Goal: Transaction & Acquisition: Purchase product/service

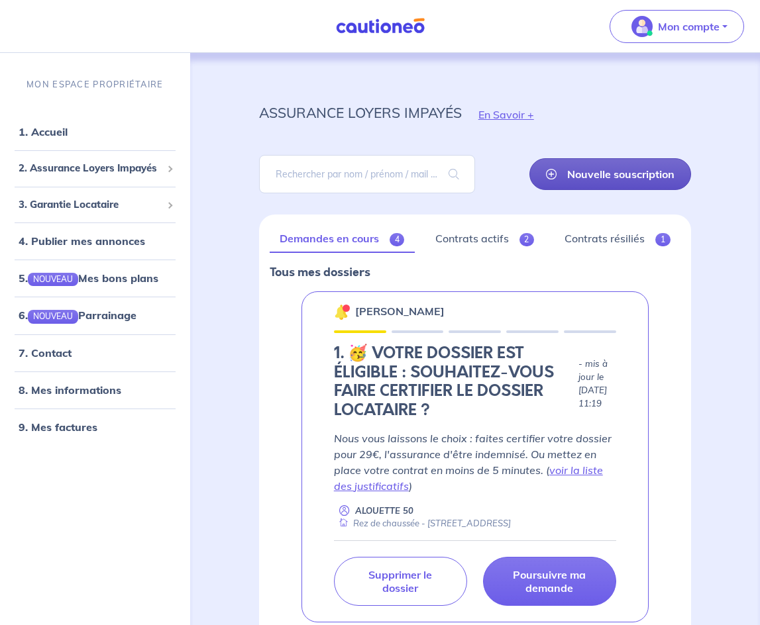
click at [593, 176] on link "Nouvelle souscription" at bounding box center [610, 174] width 162 height 32
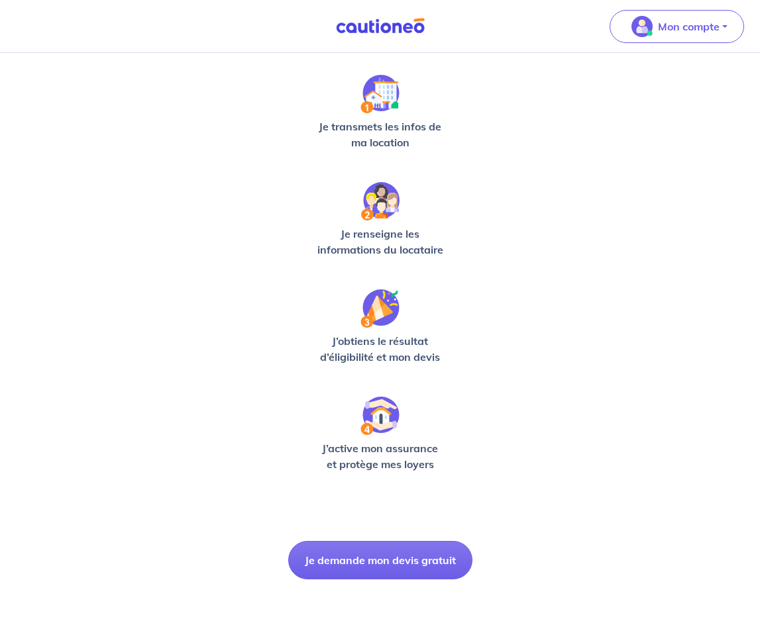
scroll to position [203, 0]
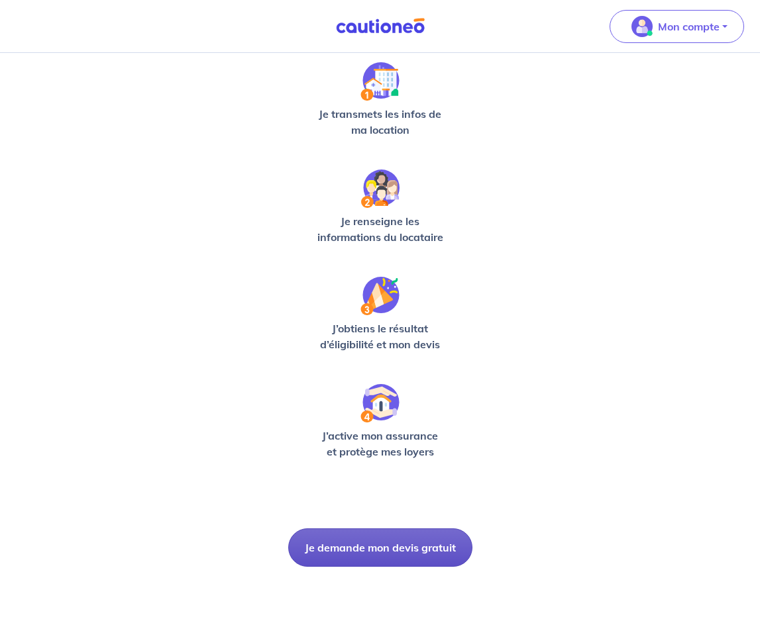
click at [406, 554] on button "Je demande mon devis gratuit" at bounding box center [380, 547] width 184 height 38
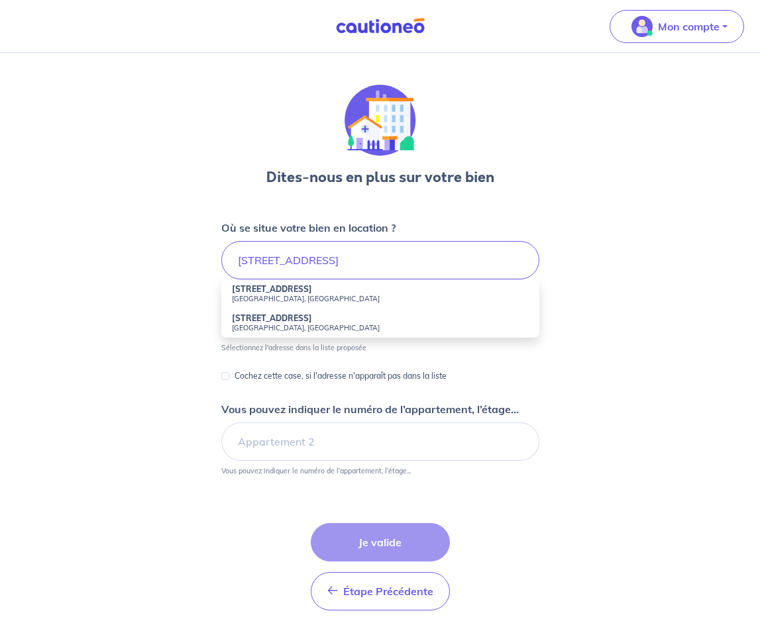
click at [302, 294] on small "[GEOGRAPHIC_DATA], [GEOGRAPHIC_DATA]" at bounding box center [380, 298] width 297 height 9
type input "[STREET_ADDRESS]"
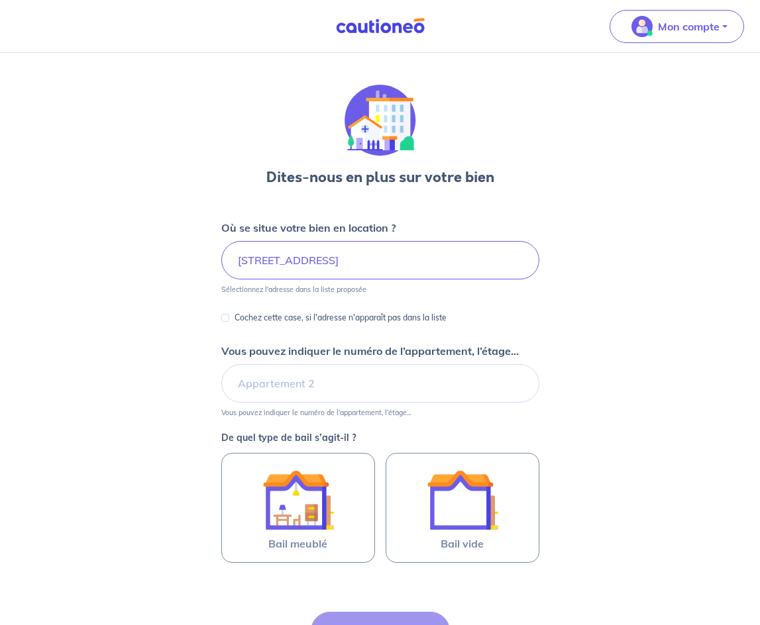
click at [302, 294] on form "Où se situe votre bien en location ? [STREET_ADDRESS] Sélectionnez l'adresse da…" at bounding box center [380, 465] width 318 height 490
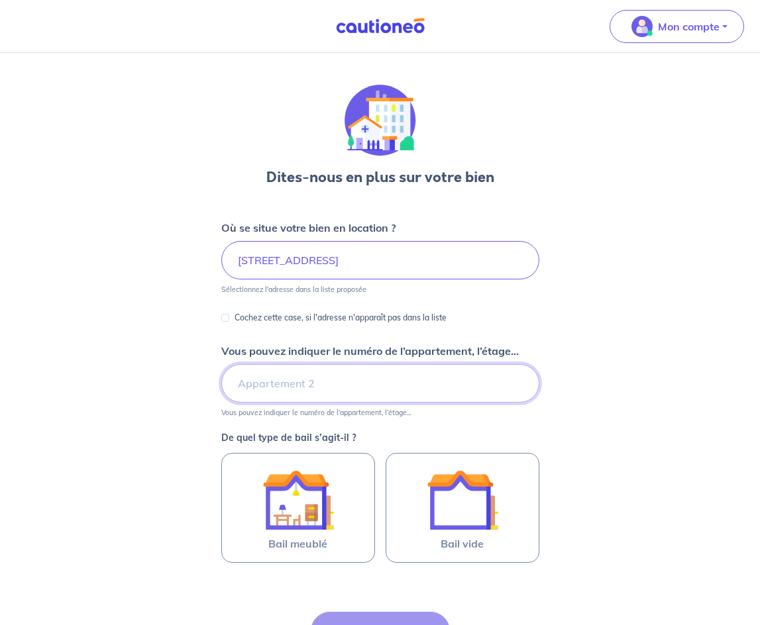
click at [293, 383] on input "Vous pouvez indiquer le numéro de l’appartement, l’étage..." at bounding box center [380, 383] width 318 height 38
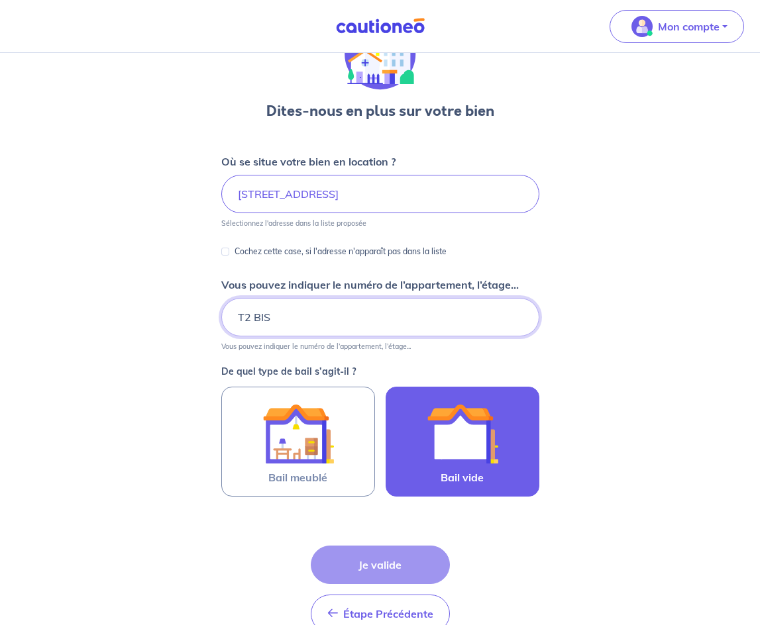
type input "T2 BIS"
click at [462, 432] on img at bounding box center [462, 434] width 72 height 72
click at [0, 0] on input "Bail vide" at bounding box center [0, 0] width 0 height 0
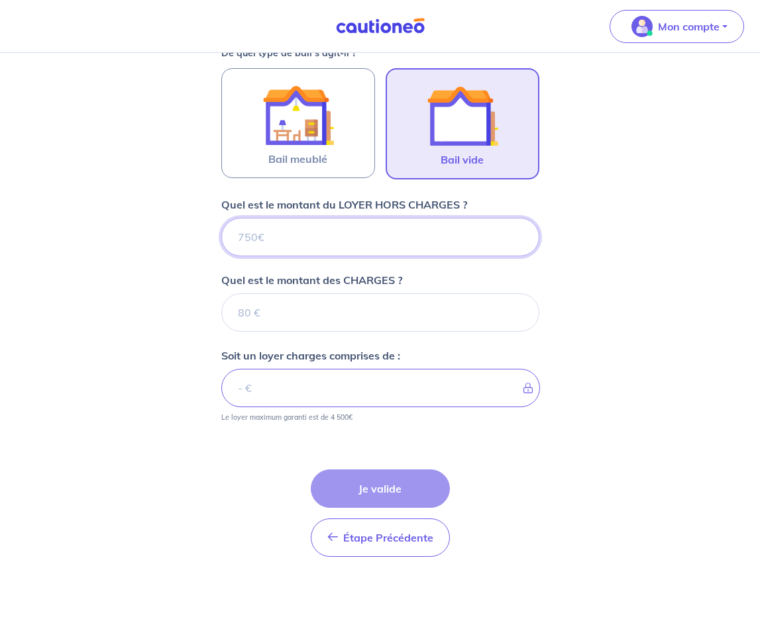
scroll to position [385, 0]
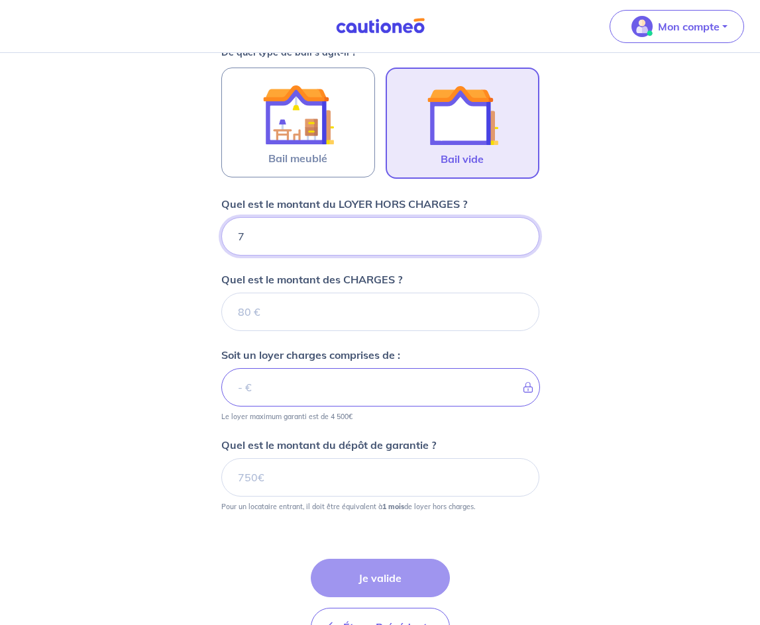
type input "72"
type input "720"
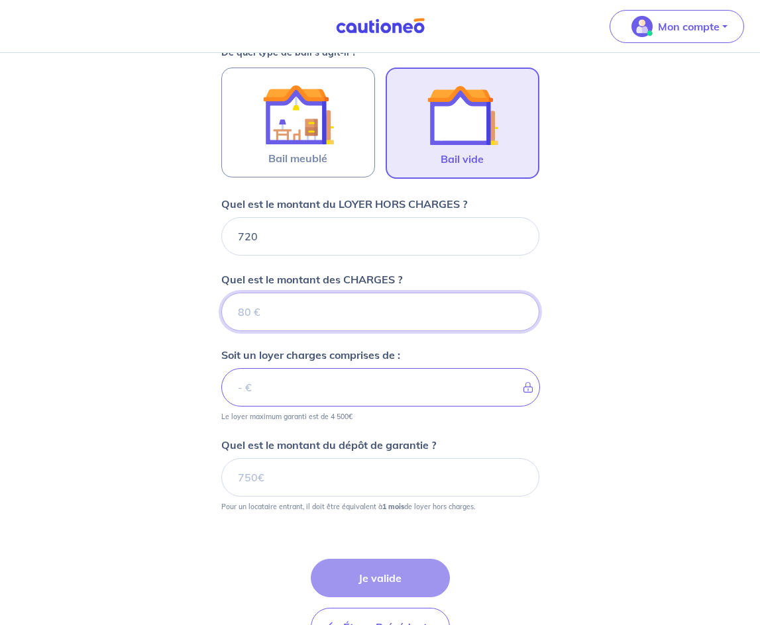
click at [353, 311] on input "Quel est le montant des CHARGES ?" at bounding box center [380, 312] width 318 height 38
type input "50"
type input "770"
type input "50"
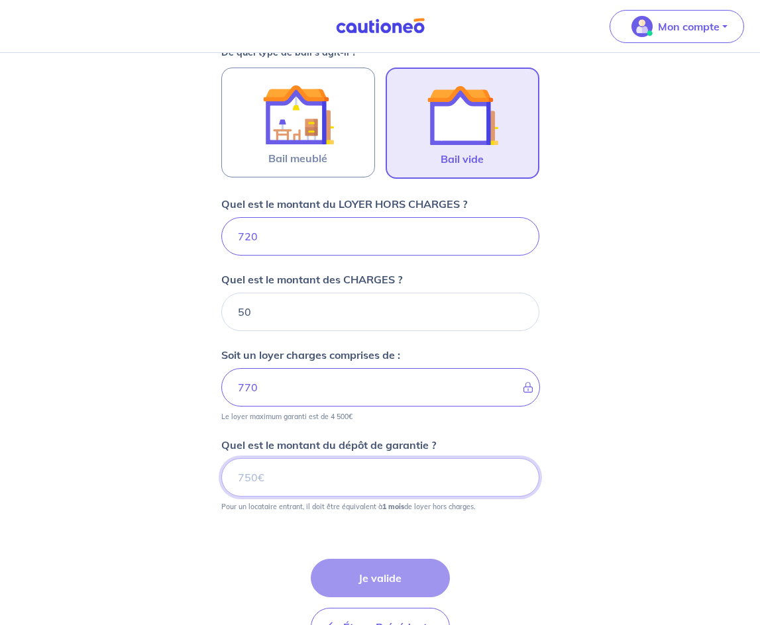
click at [338, 482] on input "Quel est le montant du dépôt de garantie ?" at bounding box center [380, 477] width 318 height 38
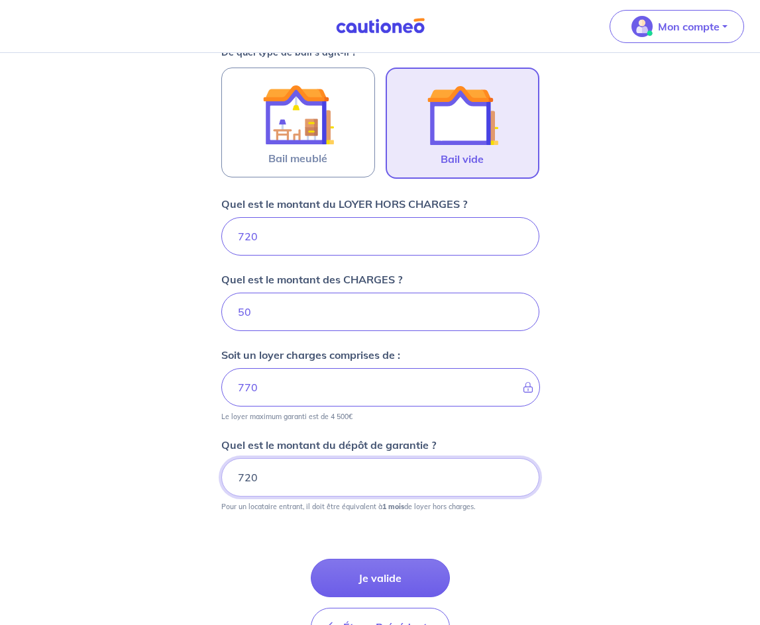
type input "720"
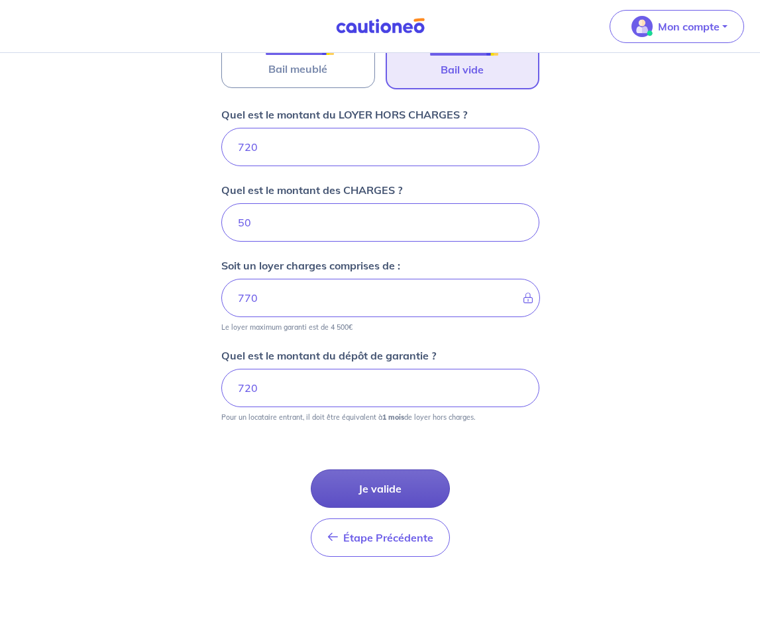
scroll to position [475, 0]
click at [391, 484] on button "Je valide" at bounding box center [380, 488] width 139 height 38
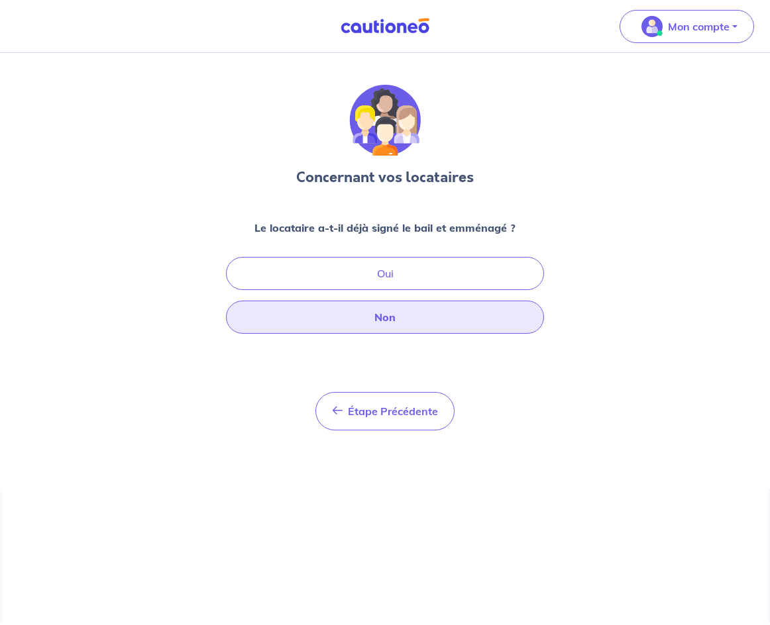
click at [392, 311] on button "Non" at bounding box center [385, 317] width 318 height 33
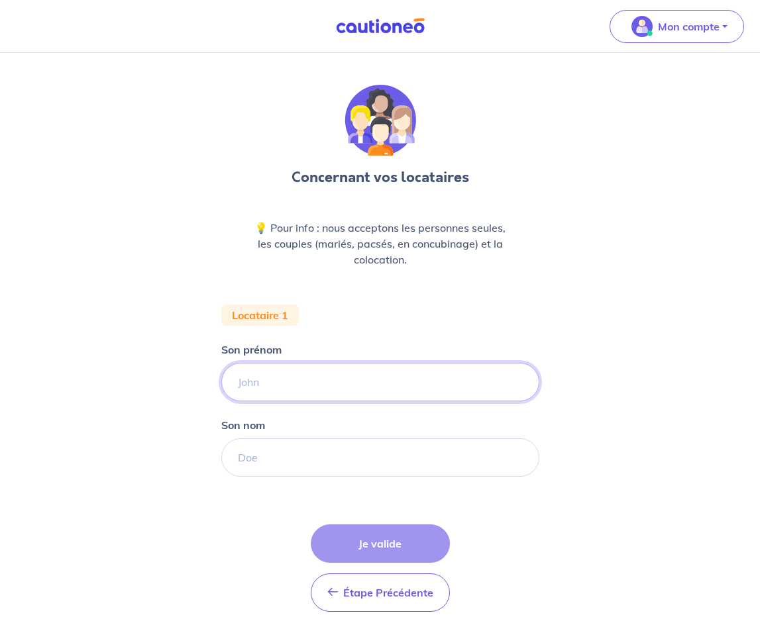
click at [308, 388] on input "Son prénom" at bounding box center [380, 382] width 318 height 38
click at [310, 398] on input "Son prénom" at bounding box center [380, 382] width 318 height 38
click at [358, 379] on input "Son prénom" at bounding box center [380, 382] width 318 height 38
type input "[PERSON_NAME]"
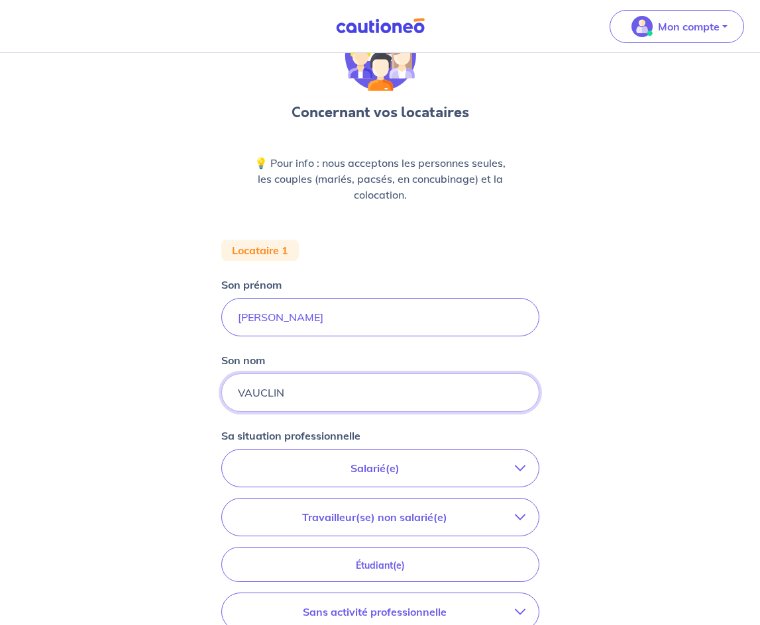
scroll to position [66, 0]
type input "VAUCLIN"
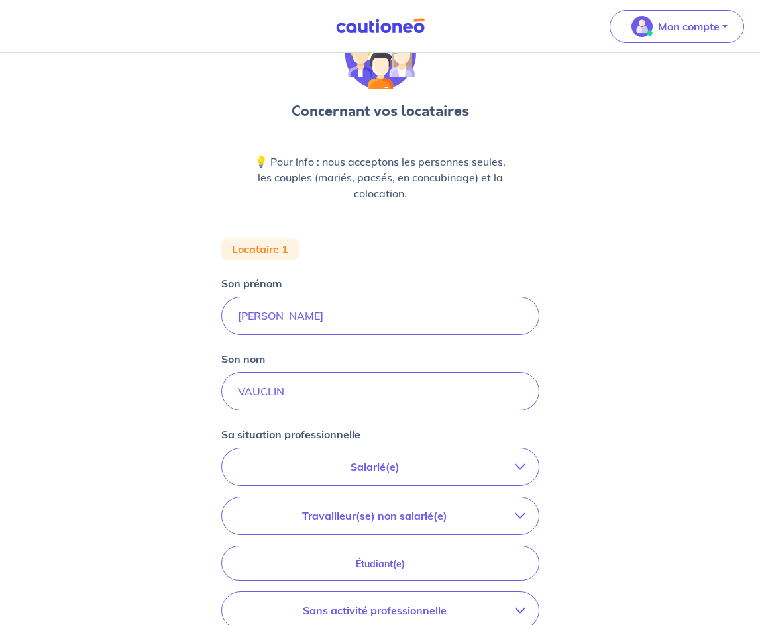
click at [415, 471] on p "Salarié(e)" at bounding box center [374, 467] width 279 height 16
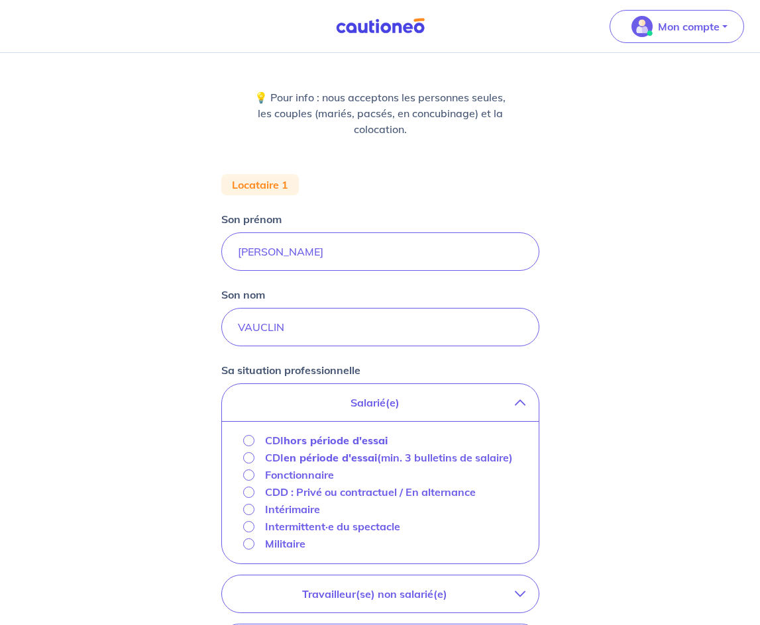
scroll to position [132, 0]
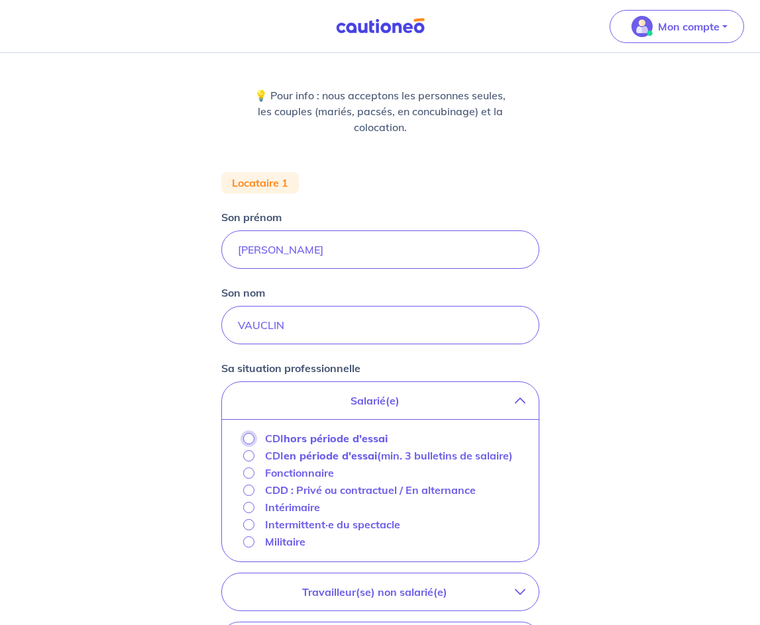
click at [253, 439] on input "CDI hors période d'essai" at bounding box center [248, 438] width 11 height 11
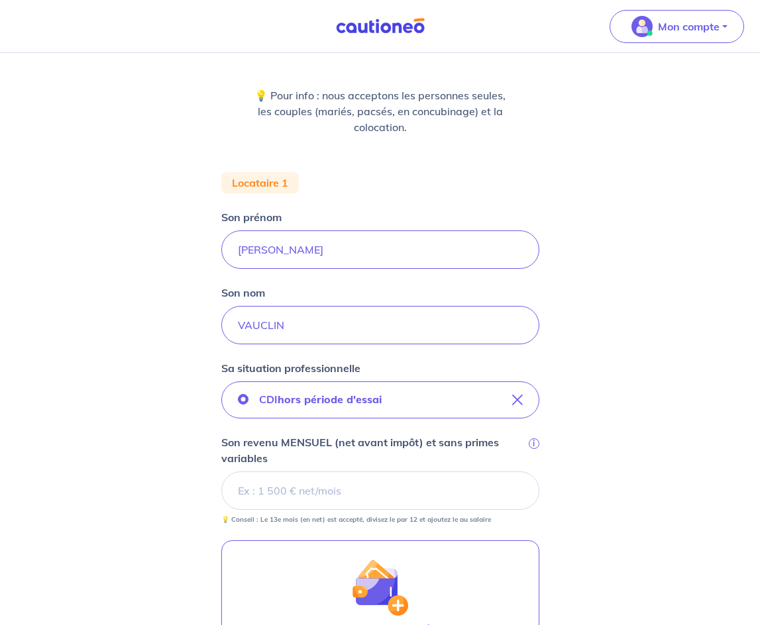
click at [166, 78] on div "Concernant vos locataires 💡 Pour info : nous acceptons les personnes seules, le…" at bounding box center [380, 399] width 760 height 956
click at [312, 499] on input "Son revenu MENSUEL (net avant impôt) et sans primes variables i" at bounding box center [380, 491] width 318 height 38
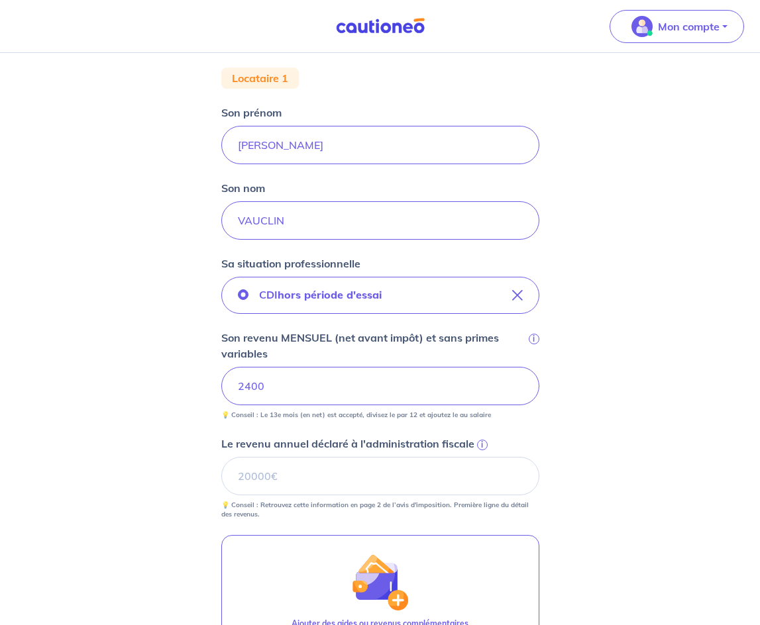
scroll to position [265, 0]
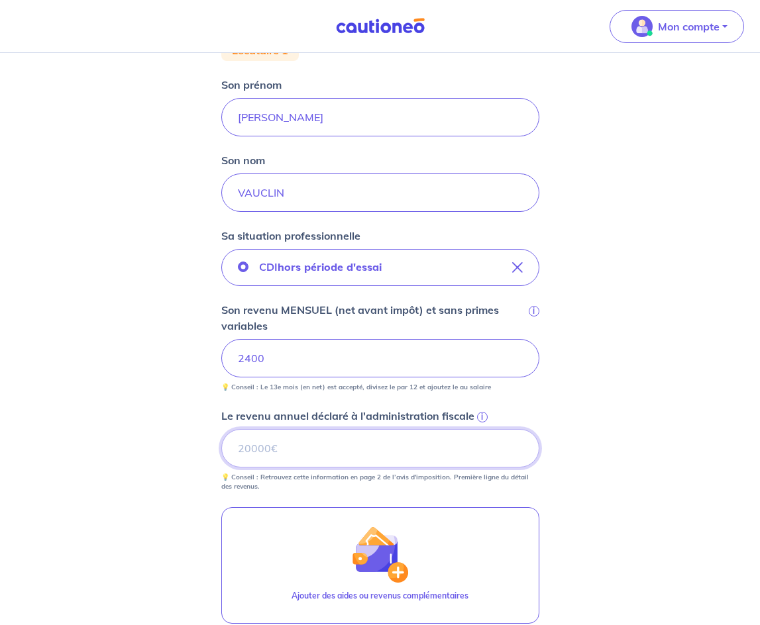
click at [318, 448] on input "Le revenu annuel déclaré à l'administration fiscale i" at bounding box center [380, 448] width 318 height 38
type input "33530"
click at [301, 490] on p "💡 Conseil : Retrouvez cette information en page 2 de l’avis d'imposition. Premi…" at bounding box center [380, 482] width 318 height 19
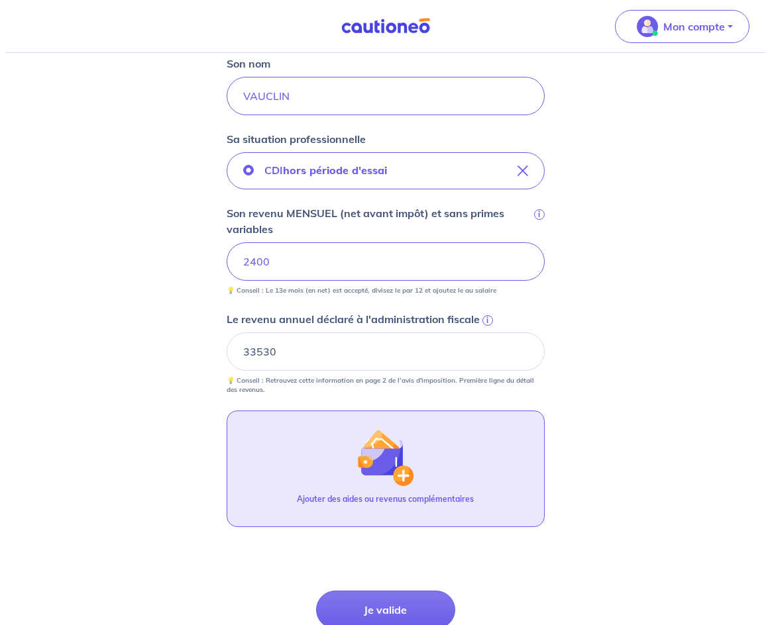
scroll to position [397, 0]
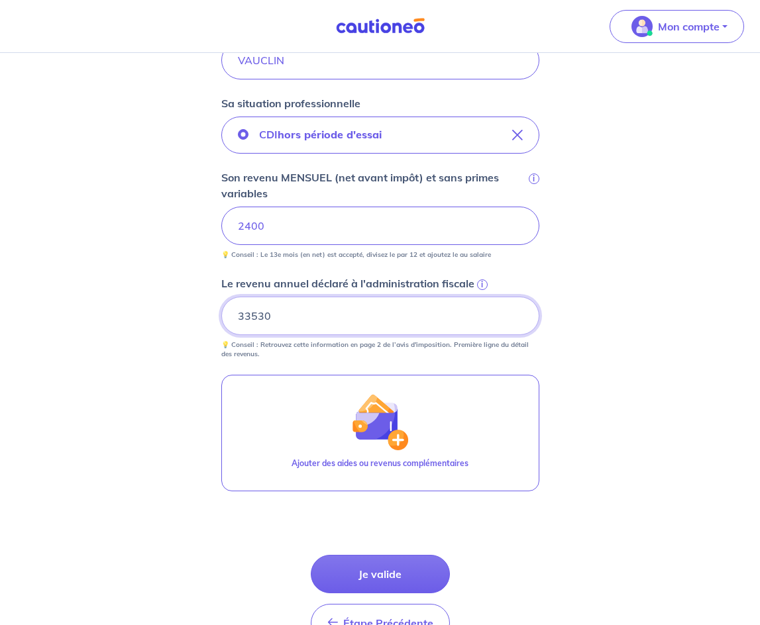
click at [297, 311] on input "33530" at bounding box center [380, 316] width 318 height 38
click at [344, 369] on form "Locataire 1 Son prénom [PERSON_NAME] nom VAUCLIN Sa situation professionnelle C…" at bounding box center [380, 280] width 318 height 746
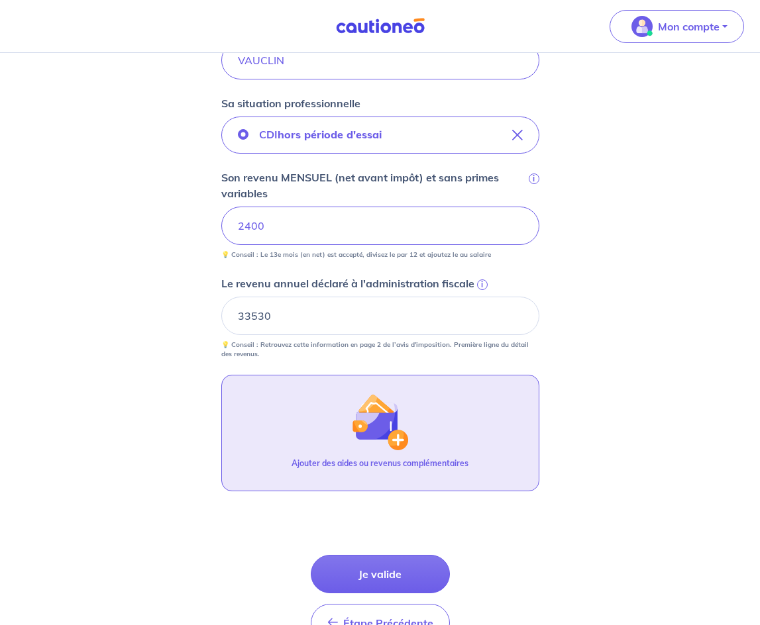
click at [346, 415] on button "Ajouter des aides ou revenus complémentaires" at bounding box center [380, 433] width 318 height 117
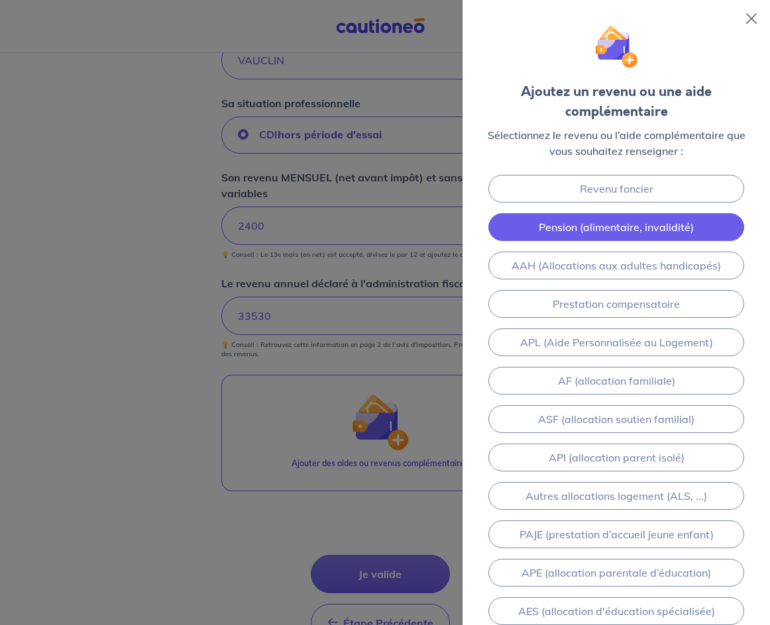
click at [601, 228] on link "Pension (alimentaire, invalidité)" at bounding box center [616, 227] width 256 height 28
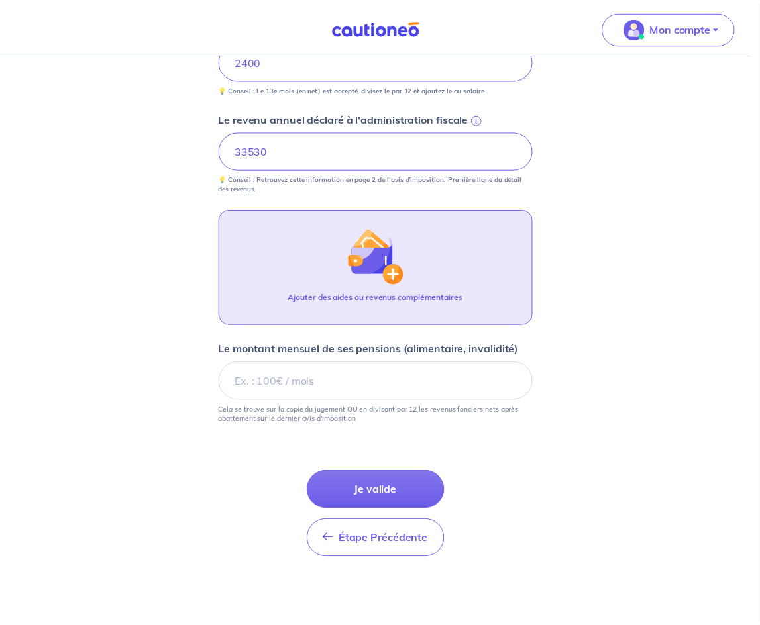
scroll to position [567, 0]
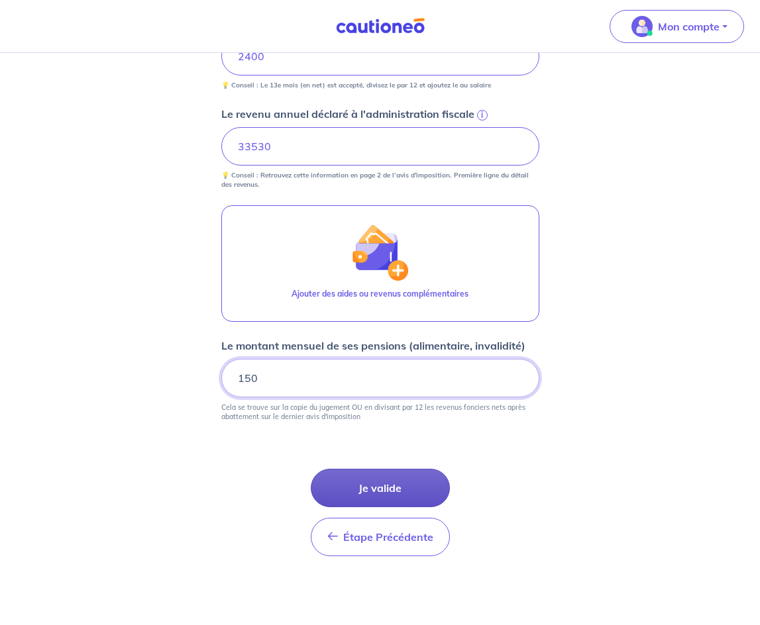
type input "150"
click at [394, 484] on button "Je valide" at bounding box center [380, 488] width 139 height 38
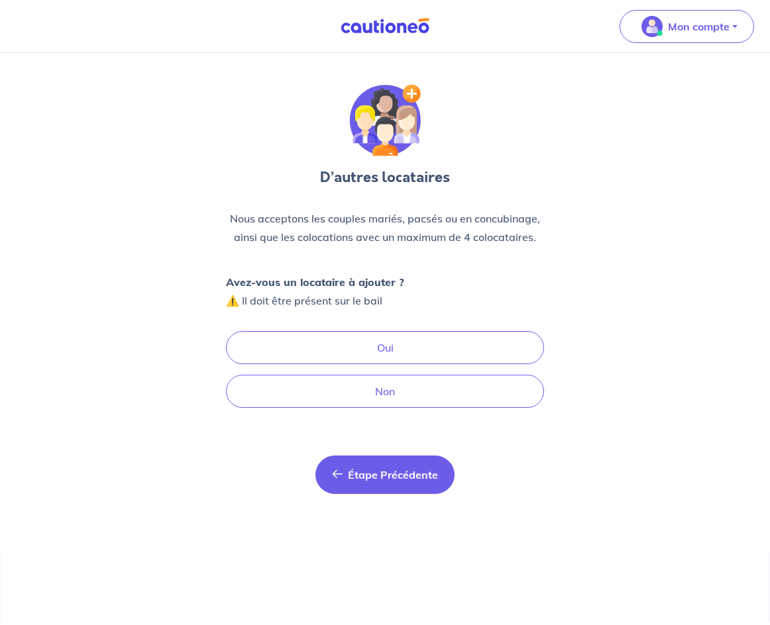
click at [340, 466] on button "Étape Précédente Précédent" at bounding box center [384, 475] width 139 height 38
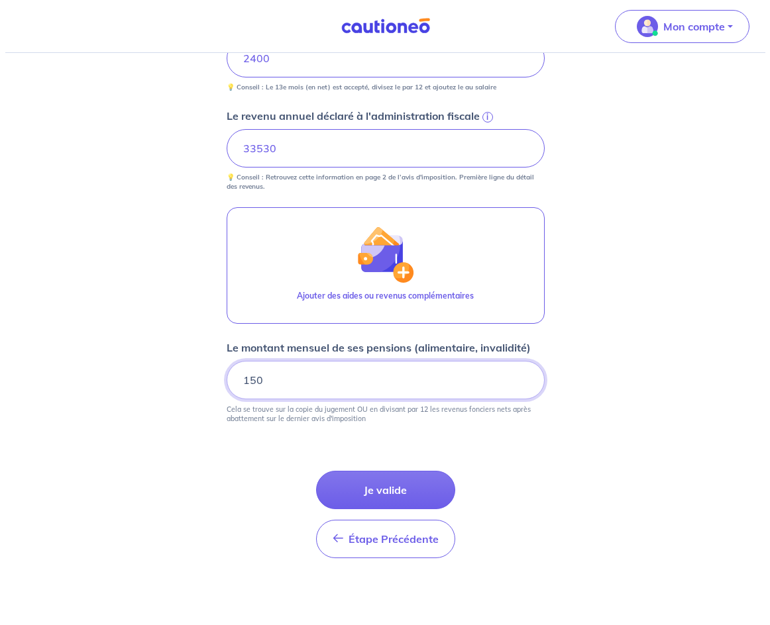
scroll to position [567, 0]
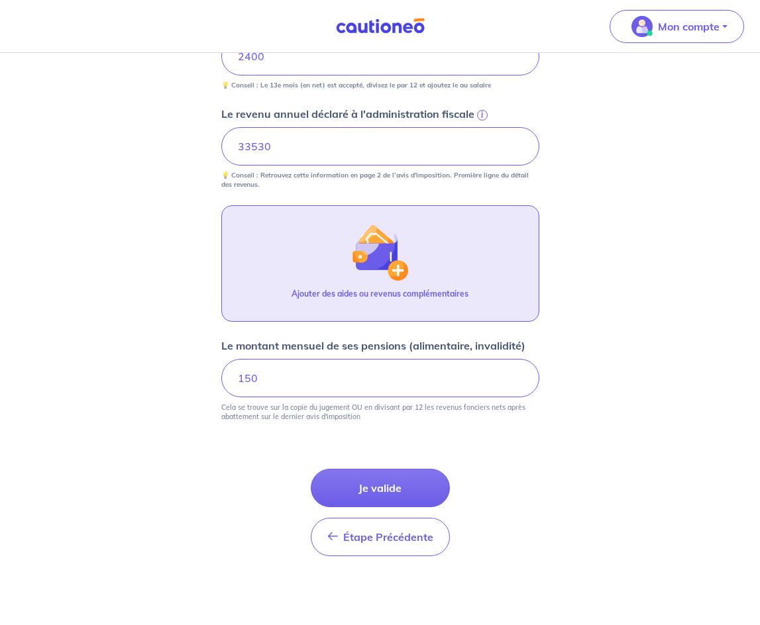
click at [346, 285] on button "Ajouter des aides ou revenus complémentaires" at bounding box center [380, 263] width 318 height 117
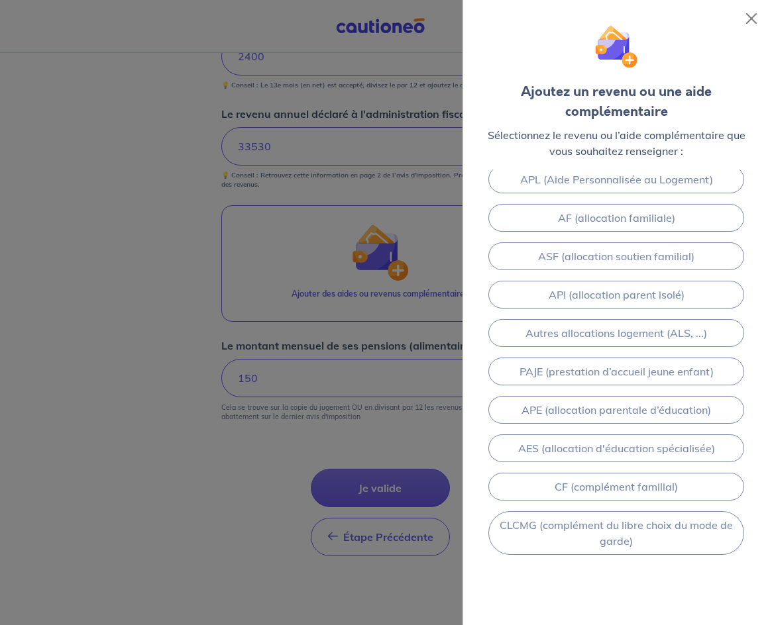
scroll to position [126, 0]
click at [679, 579] on div "Revenu foncier AAH (Allocations aux adultes handicapés) Prestation compensatoir…" at bounding box center [615, 398] width 307 height 456
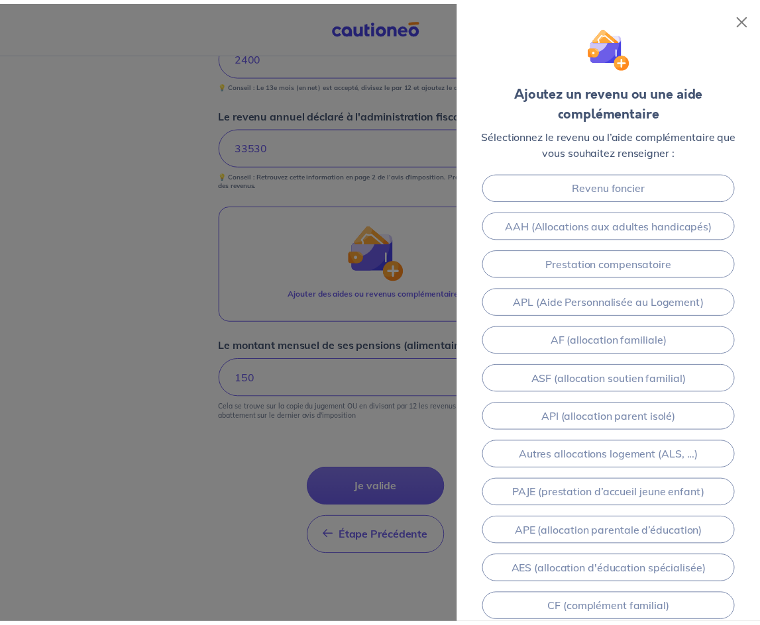
scroll to position [0, 0]
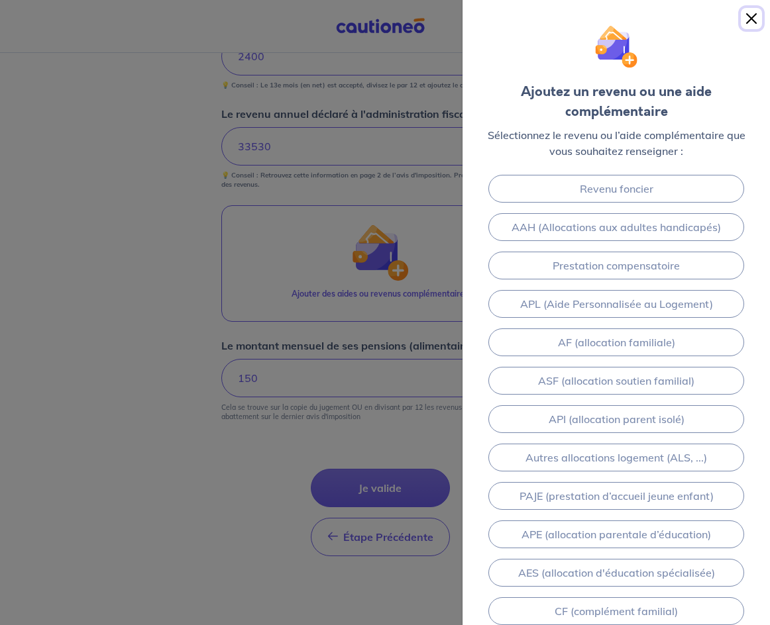
click at [751, 20] on button "Close" at bounding box center [750, 18] width 21 height 21
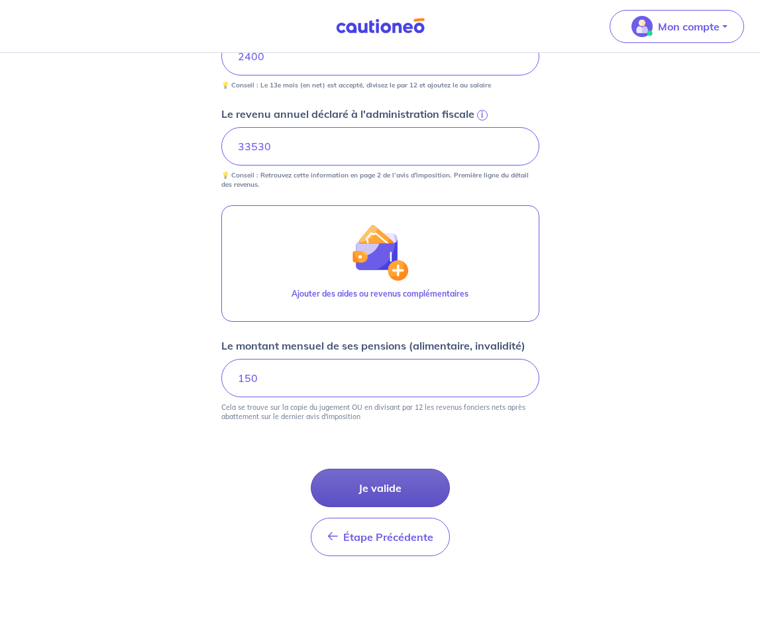
click at [379, 490] on button "Je valide" at bounding box center [380, 488] width 139 height 38
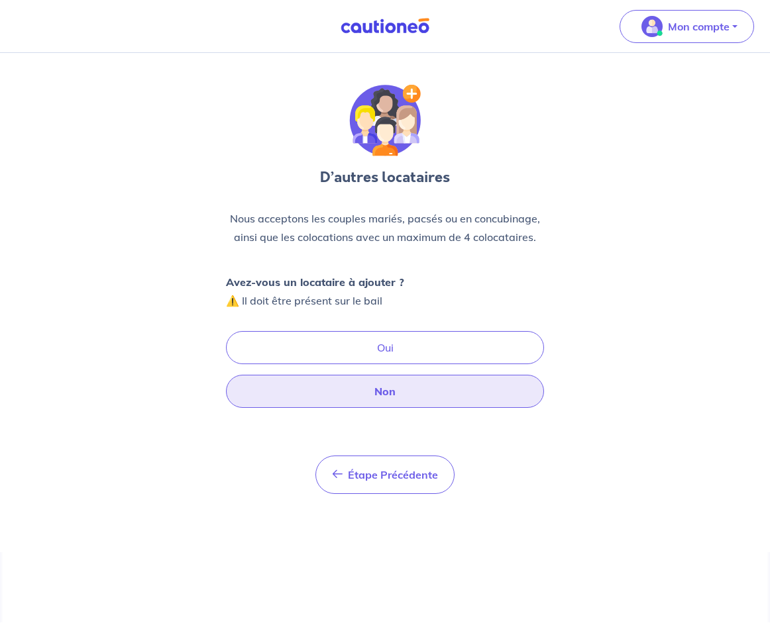
click at [387, 387] on button "Non" at bounding box center [385, 391] width 318 height 33
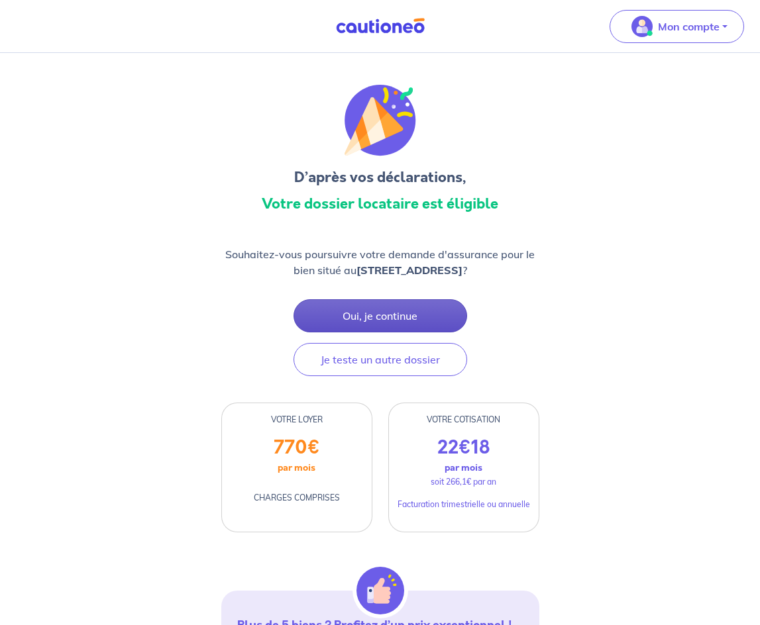
click at [372, 313] on button "Oui, je continue" at bounding box center [380, 315] width 174 height 33
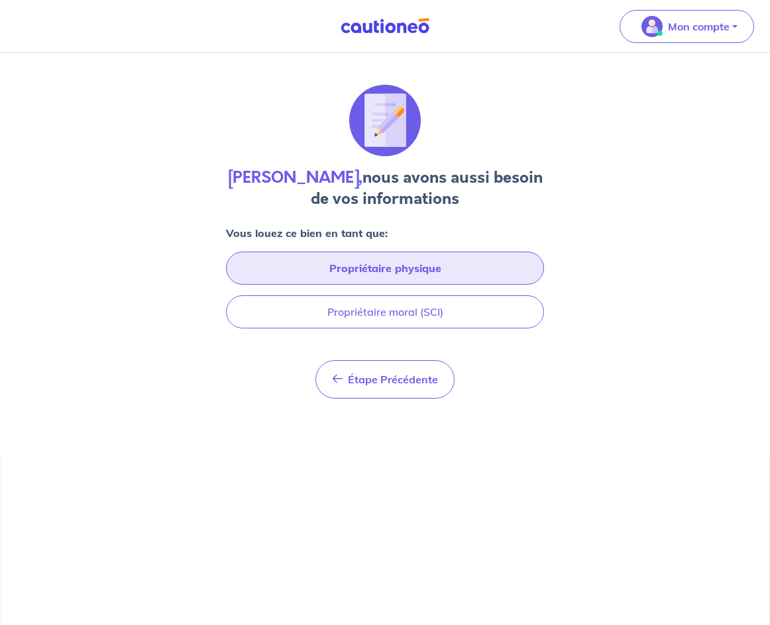
click at [365, 277] on button "Propriétaire physique" at bounding box center [385, 268] width 318 height 33
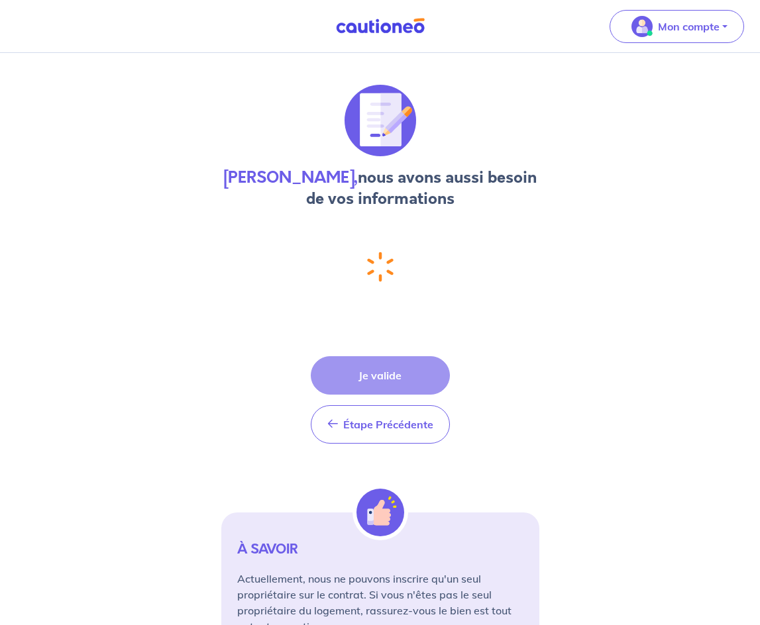
select select "FR"
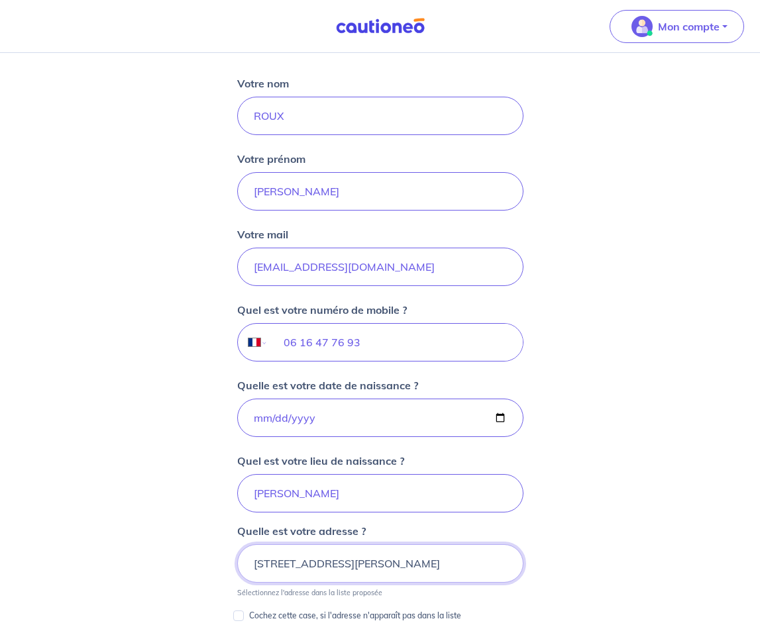
scroll to position [259, 0]
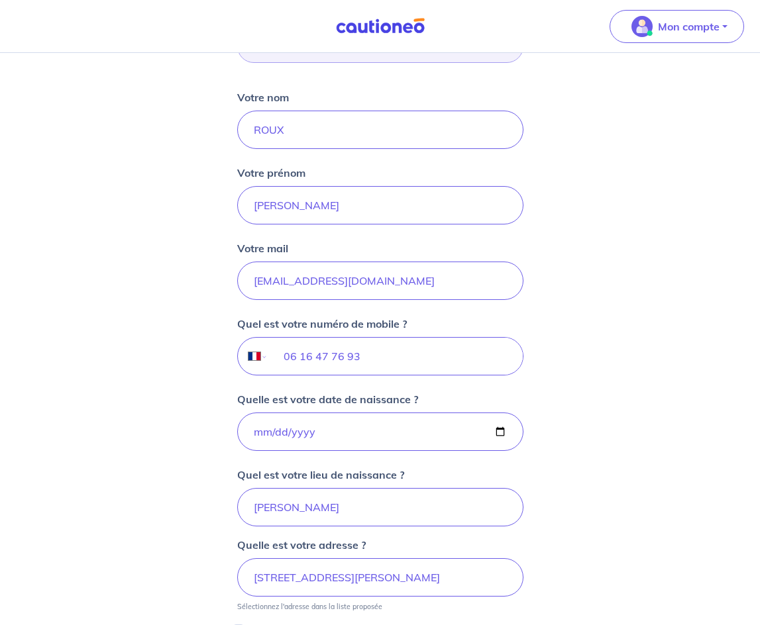
click at [353, 154] on div "Vous louez ce bien en tant que : En propriétaire physique Votre nom [PERSON_NAM…" at bounding box center [380, 302] width 318 height 673
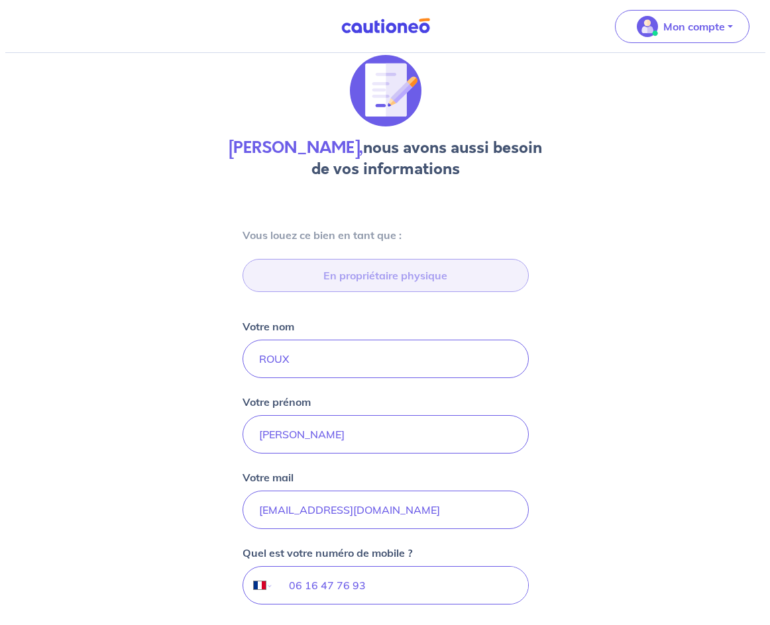
scroll to position [0, 0]
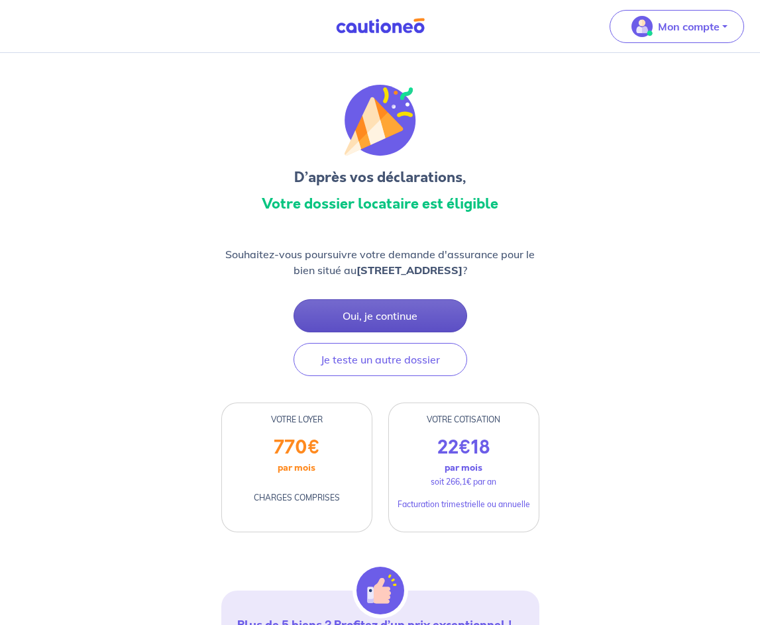
click at [366, 313] on button "Oui, je continue" at bounding box center [380, 315] width 174 height 33
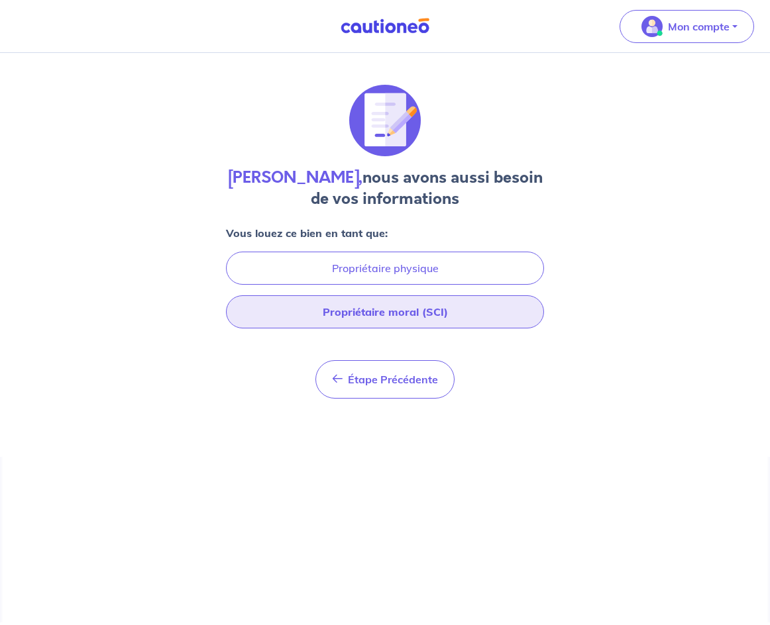
click at [366, 313] on button "Propriétaire moral (SCI)" at bounding box center [385, 311] width 318 height 33
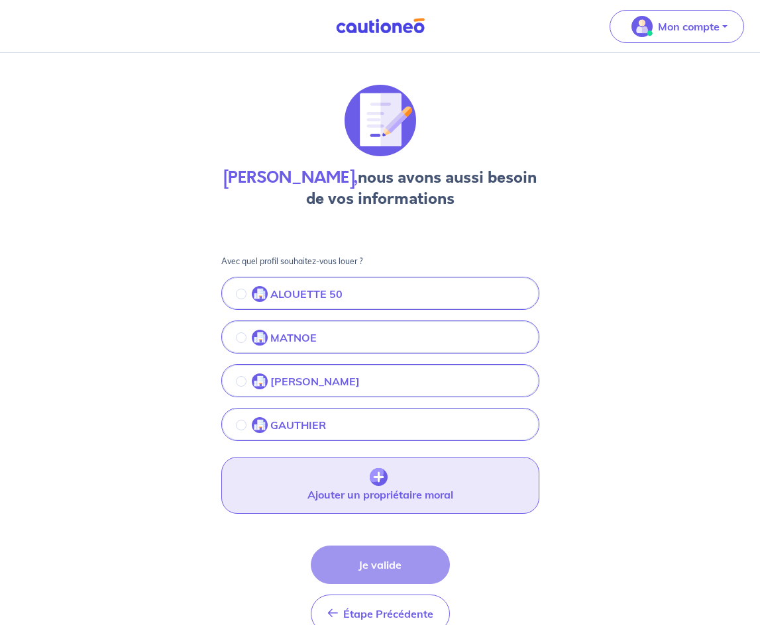
click at [344, 485] on button "Ajouter un propriétaire moral" at bounding box center [380, 485] width 318 height 57
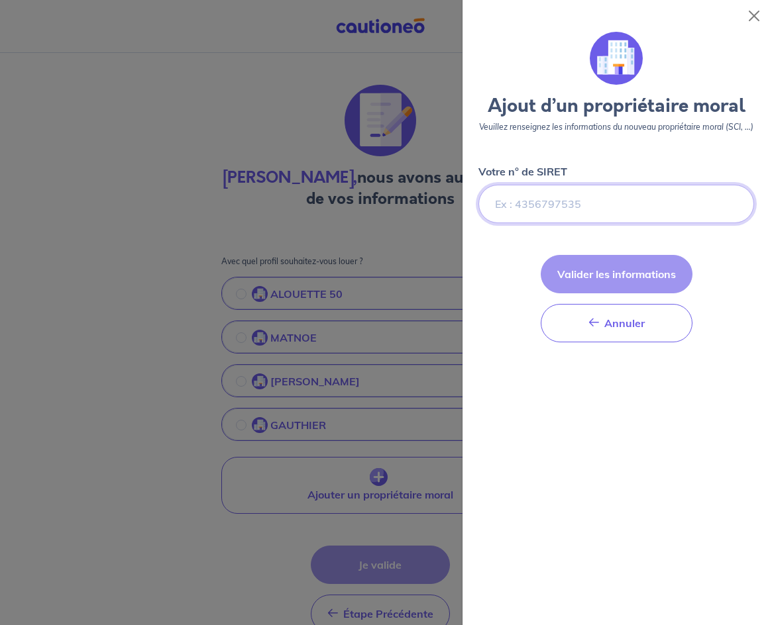
click at [586, 192] on input "Votre n° de SIRET" at bounding box center [615, 204] width 275 height 38
click at [634, 205] on input "Votre n° de SIRET" at bounding box center [615, 204] width 275 height 38
click at [628, 194] on input "Votre n° de SIRET" at bounding box center [615, 204] width 275 height 38
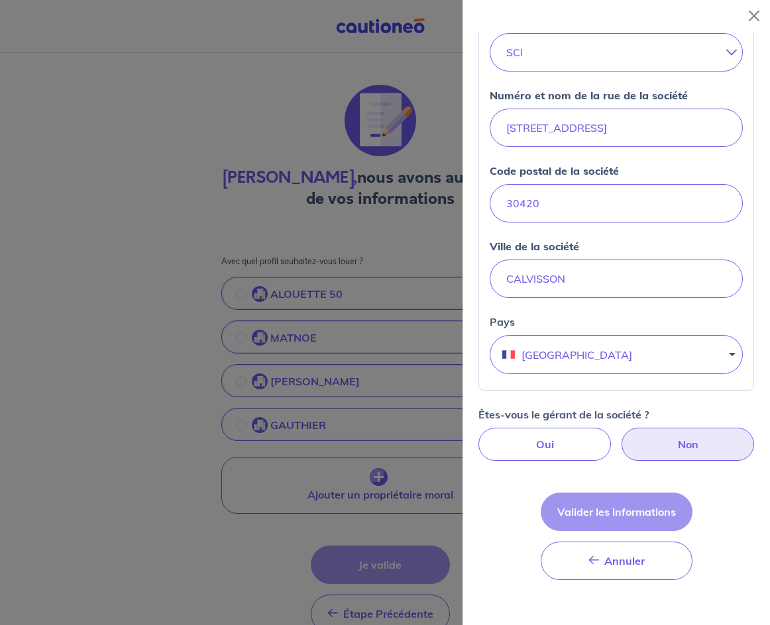
scroll to position [331, 0]
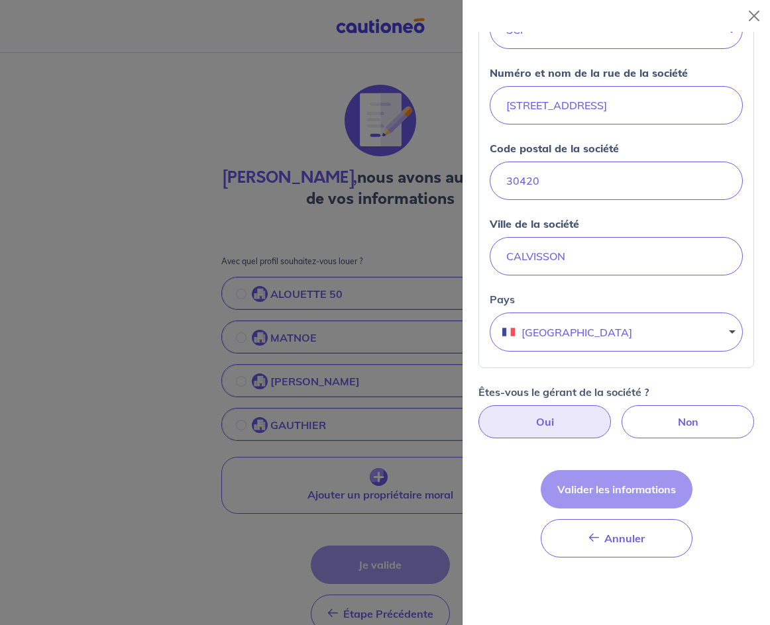
type input "97775580000017"
click at [570, 433] on label "Oui" at bounding box center [544, 421] width 132 height 33
radio input "true"
select select "FR"
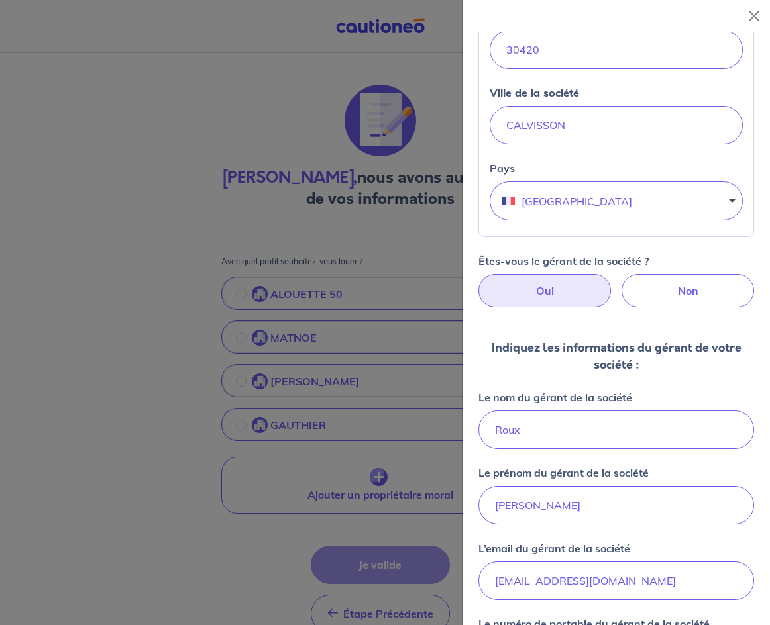
scroll to position [464, 0]
click at [550, 523] on input "[PERSON_NAME]" at bounding box center [615, 504] width 275 height 38
click at [546, 523] on input "[PERSON_NAME]" at bounding box center [615, 504] width 275 height 38
type input "[PERSON_NAME]"
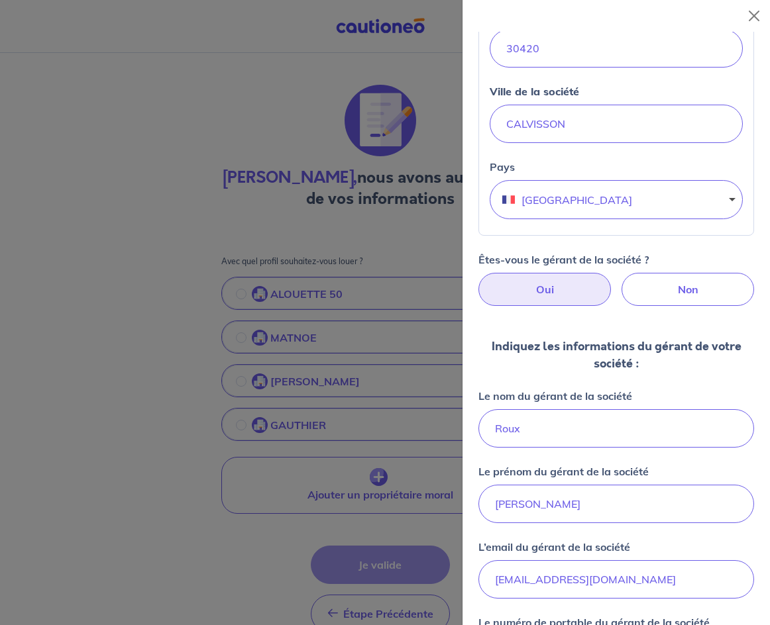
click at [503, 544] on div "Indiquez les informations du gérant de votre société : Le nom du gérant de la s…" at bounding box center [615, 581] width 275 height 487
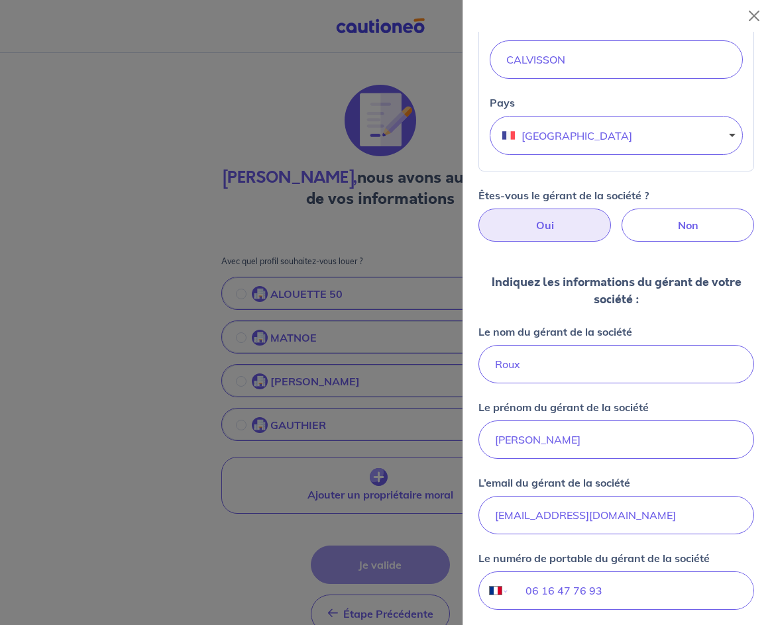
scroll to position [530, 0]
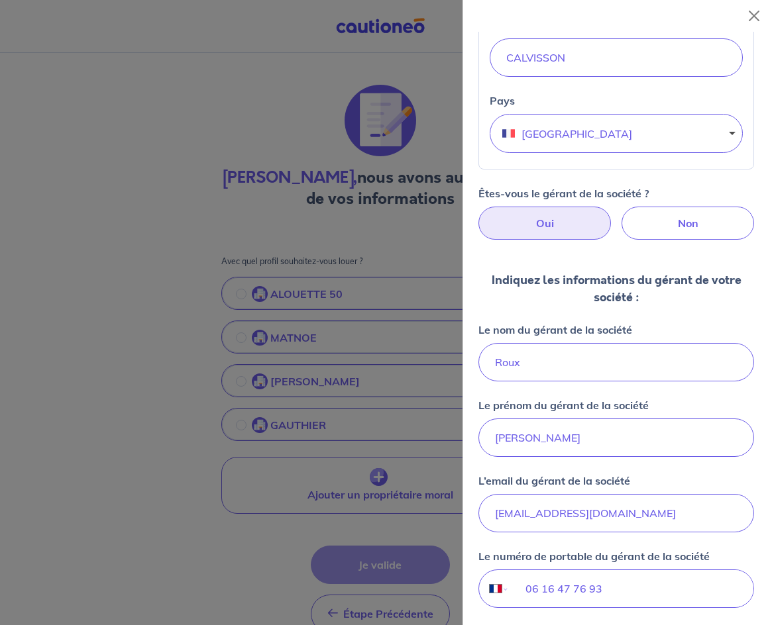
click at [579, 487] on p "L’email du gérant de la société" at bounding box center [554, 481] width 152 height 16
click at [579, 494] on input "[EMAIL_ADDRESS][DOMAIN_NAME]" at bounding box center [615, 513] width 275 height 38
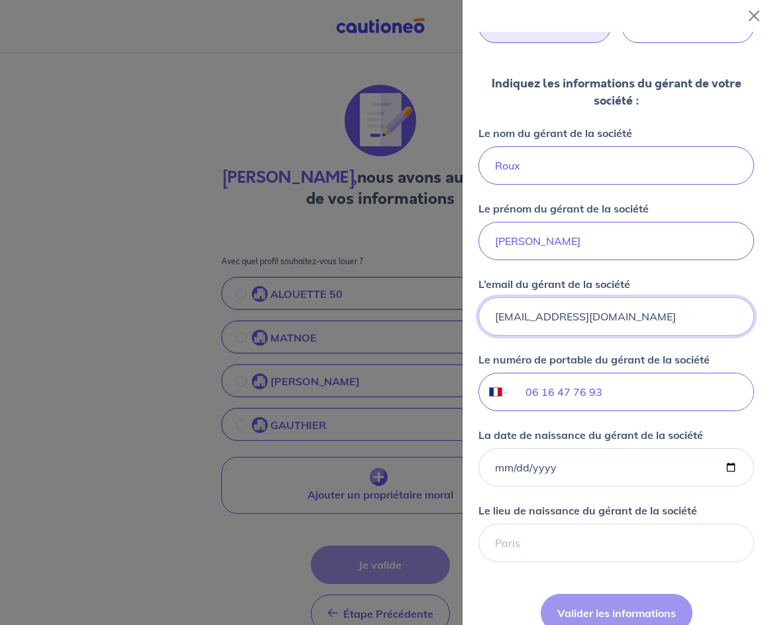
scroll to position [728, 0]
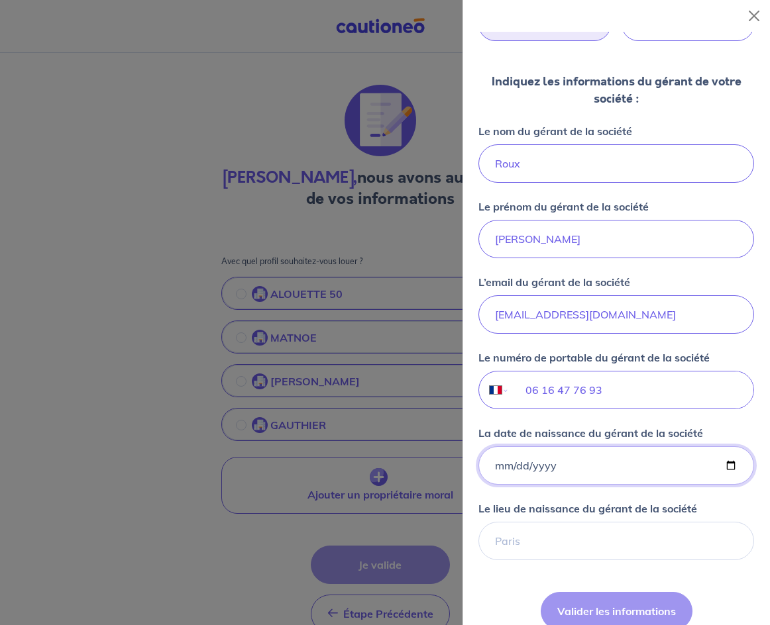
click at [576, 477] on input "La date de naissance du gérant de la société" at bounding box center [615, 465] width 275 height 38
type input "[DATE]"
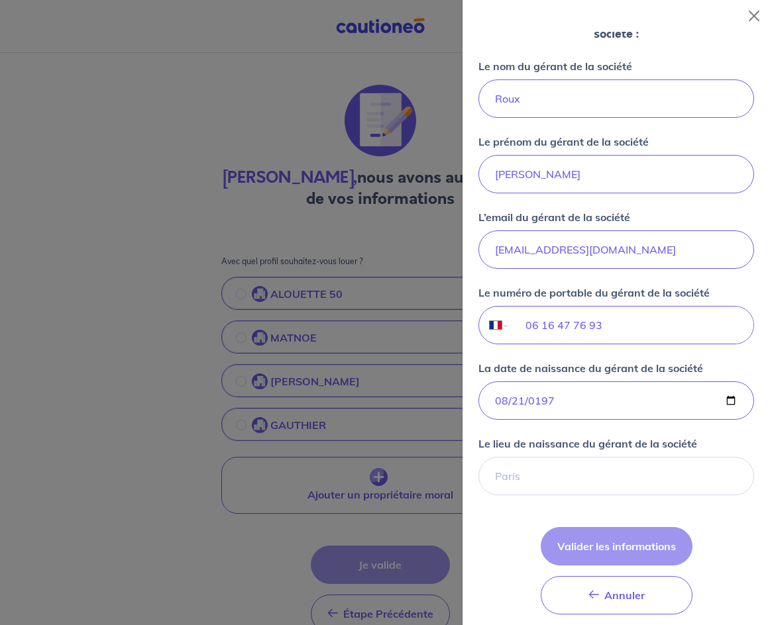
scroll to position [795, 0]
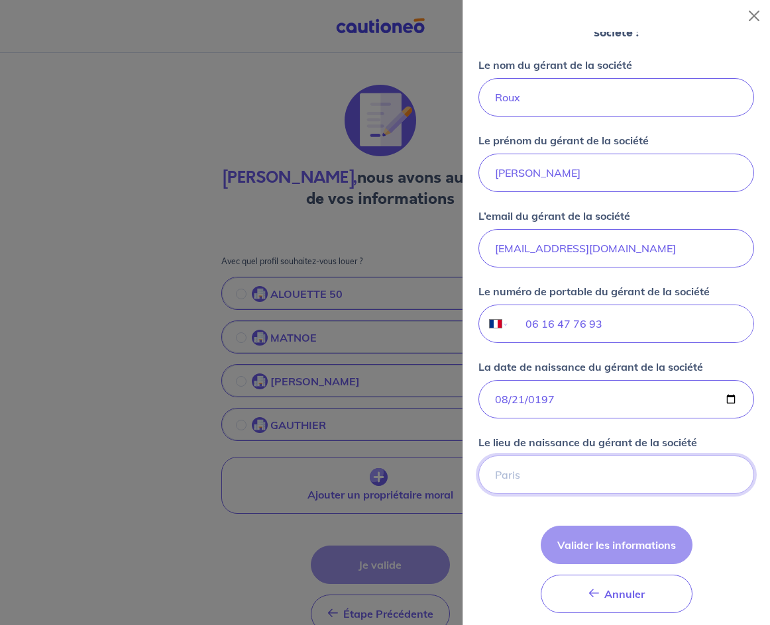
click at [633, 493] on input "Le lieu de naissance du gérant de la société" at bounding box center [615, 475] width 275 height 38
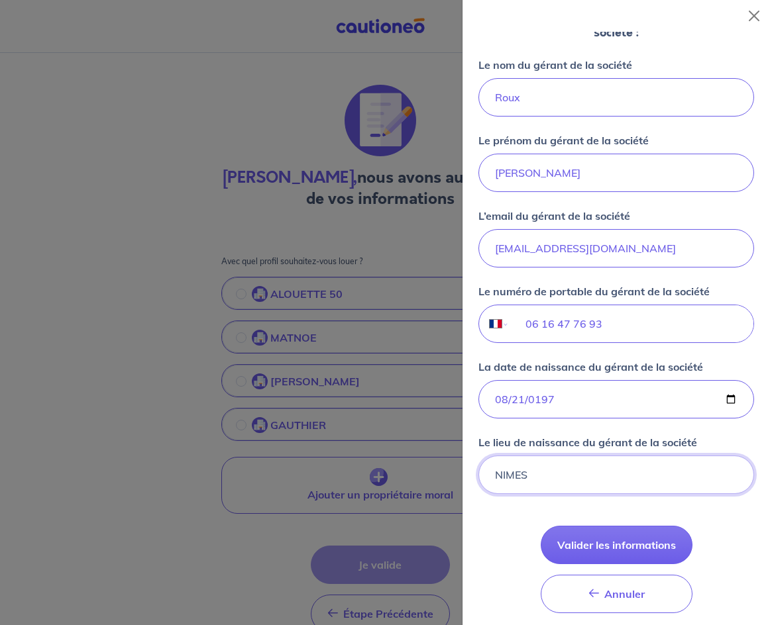
type input "NIMES"
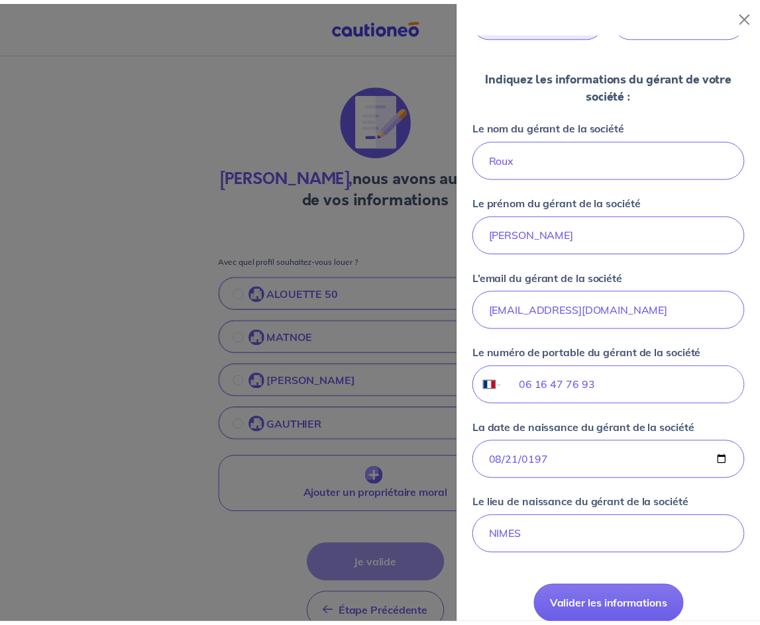
scroll to position [842, 0]
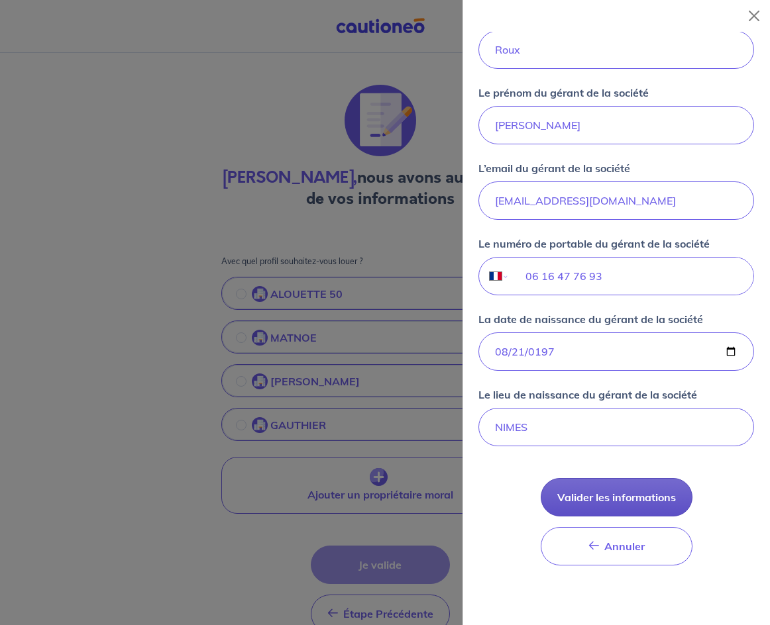
click at [617, 517] on button "Valider les informations" at bounding box center [616, 497] width 152 height 38
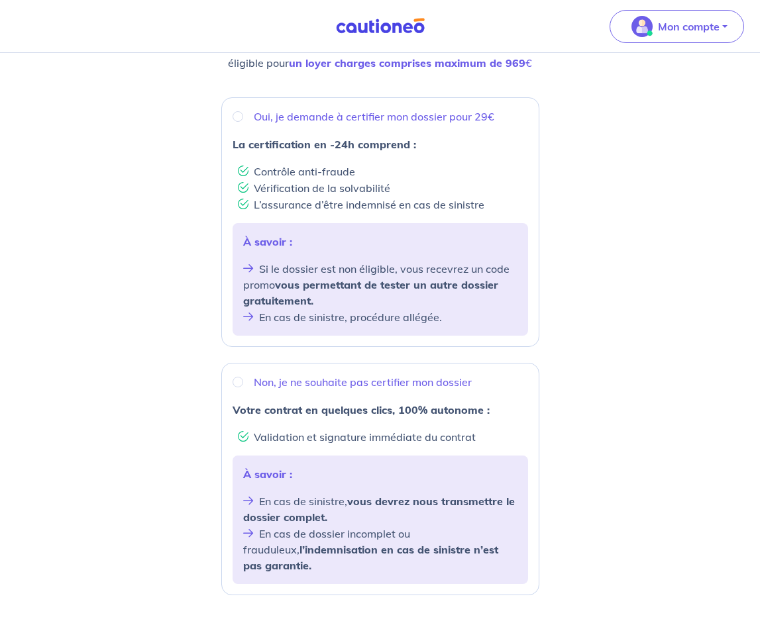
scroll to position [199, 0]
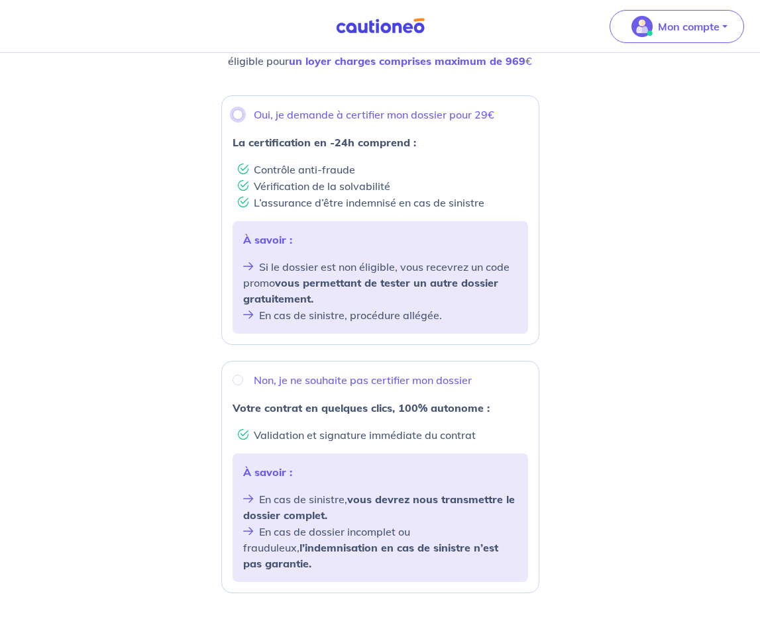
click at [236, 118] on input "Oui, je demande à certifier mon dossier pour 29€" at bounding box center [237, 114] width 11 height 11
radio input "true"
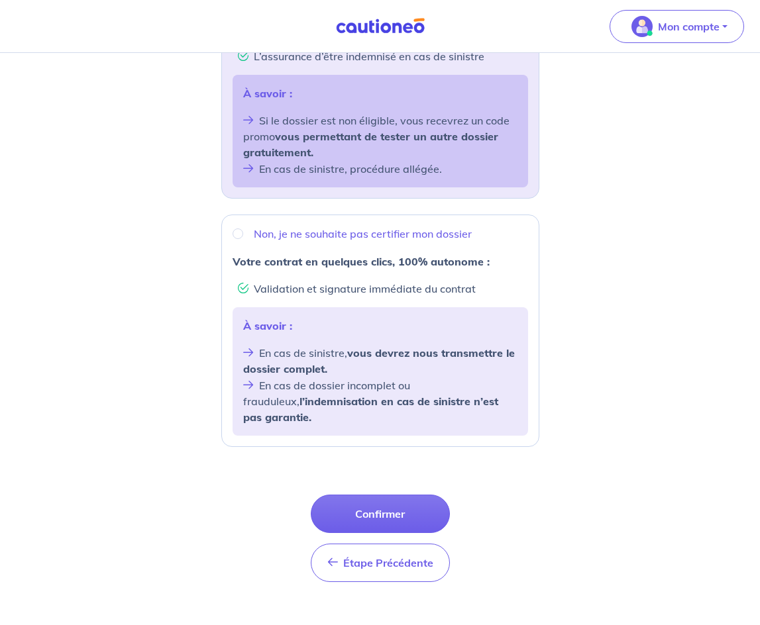
scroll to position [355, 0]
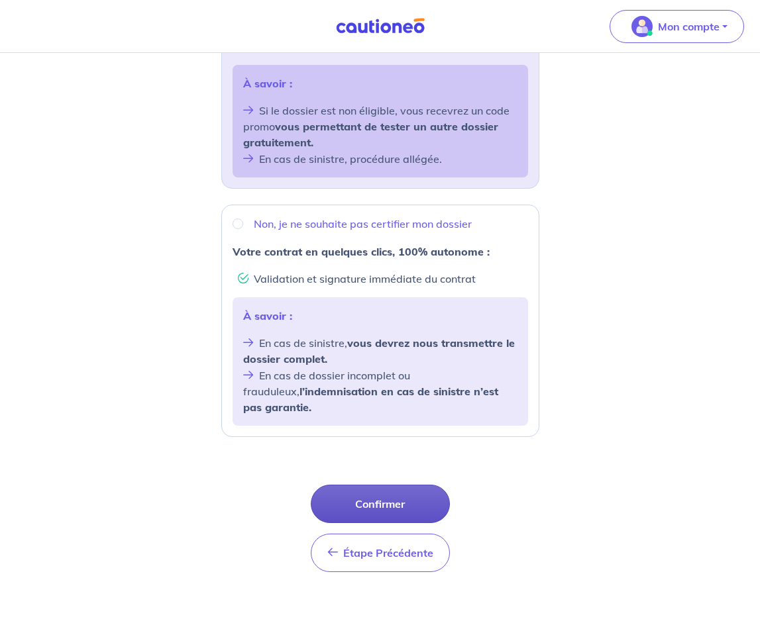
click at [391, 492] on button "Confirmer" at bounding box center [380, 504] width 139 height 38
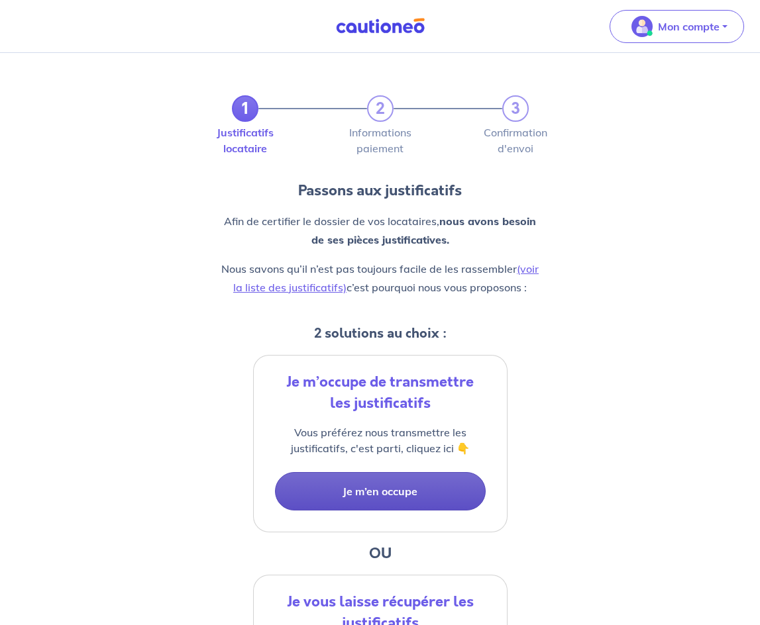
click at [410, 485] on button "Je m’en occupe" at bounding box center [380, 491] width 211 height 38
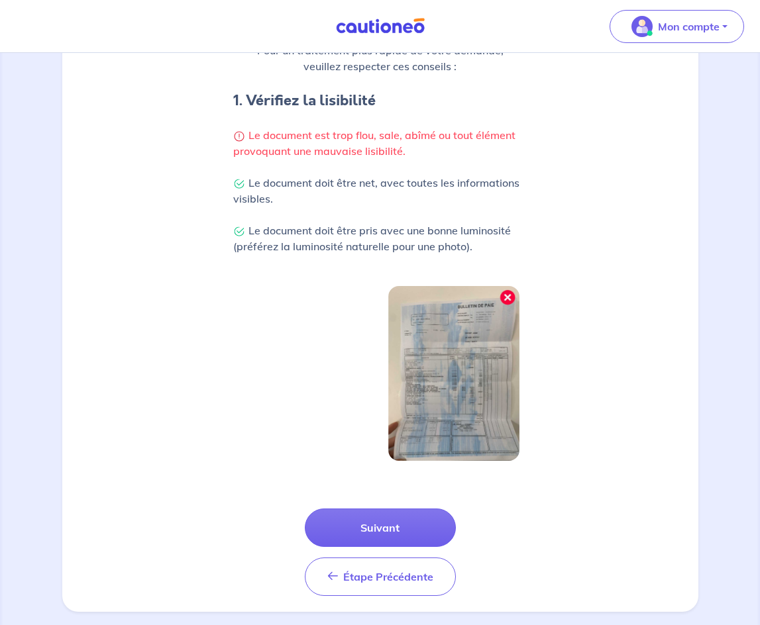
scroll to position [260, 0]
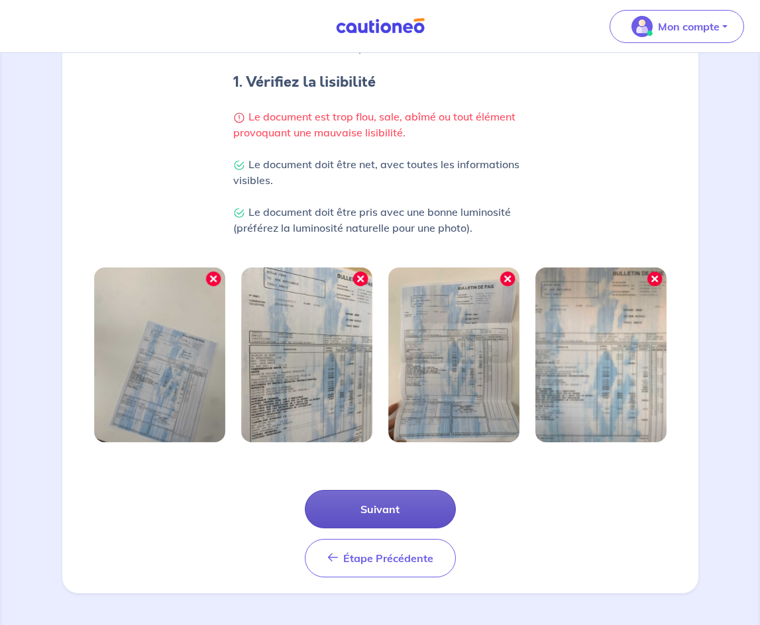
click at [391, 509] on button "Suivant" at bounding box center [380, 509] width 151 height 38
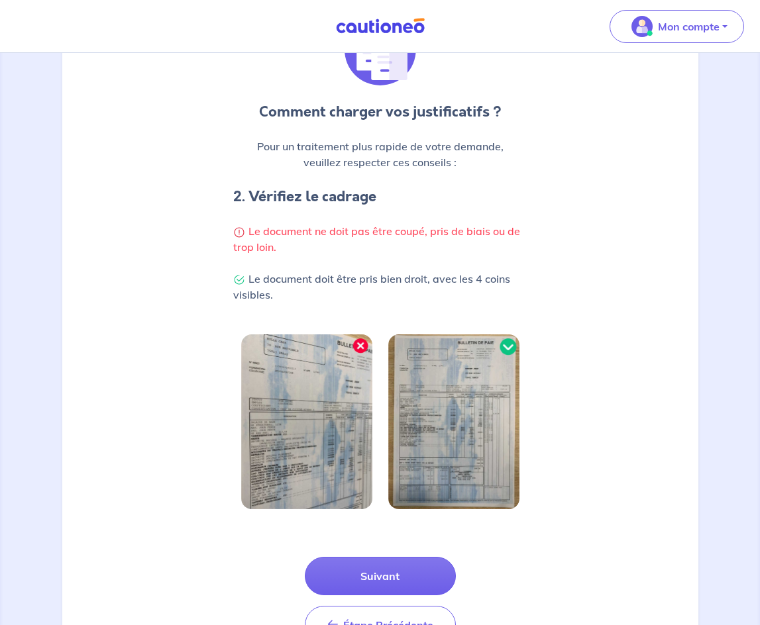
scroll to position [212, 0]
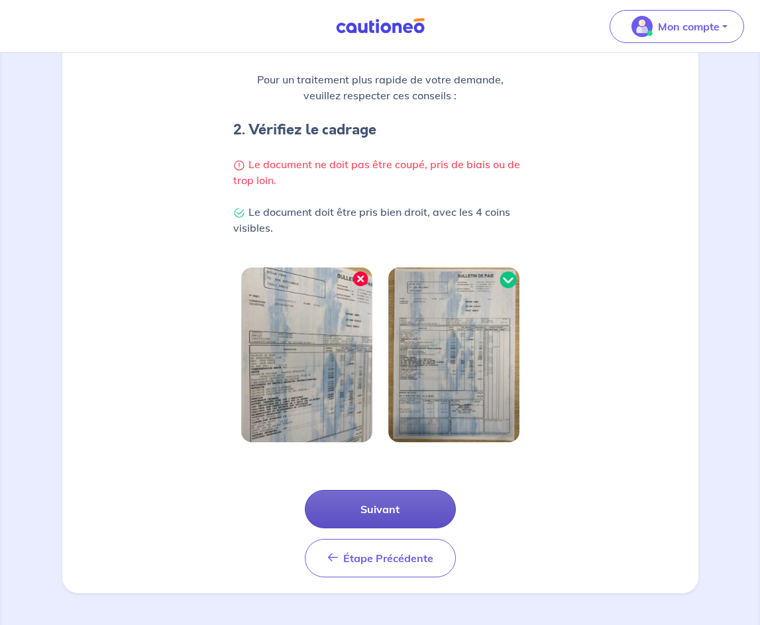
click at [403, 512] on button "Suivant" at bounding box center [380, 509] width 151 height 38
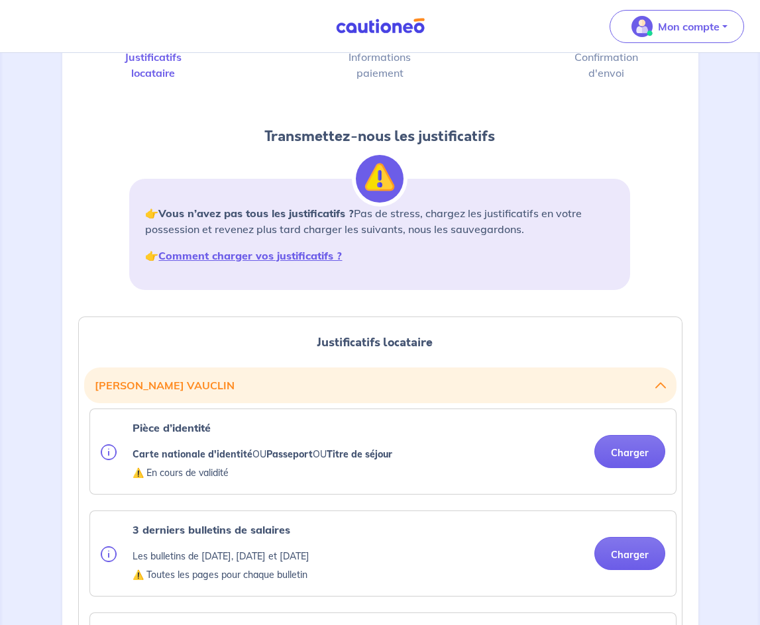
scroll to position [66, 0]
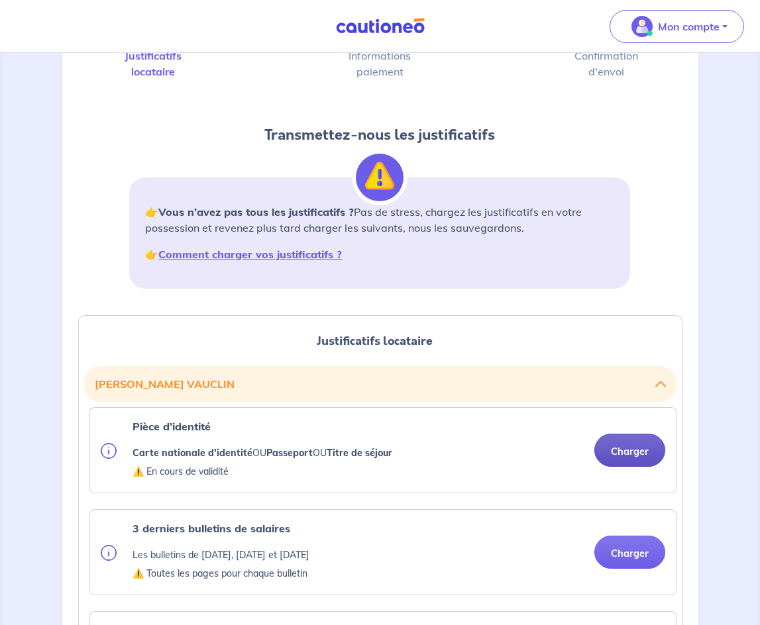
click at [627, 448] on button "Charger" at bounding box center [629, 450] width 71 height 33
click at [634, 452] on button "Charger" at bounding box center [629, 450] width 71 height 33
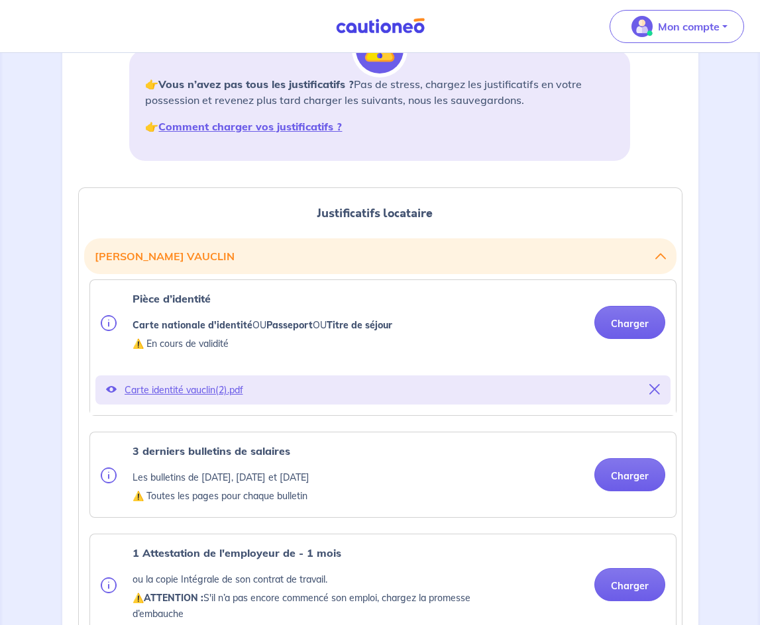
scroll to position [199, 0]
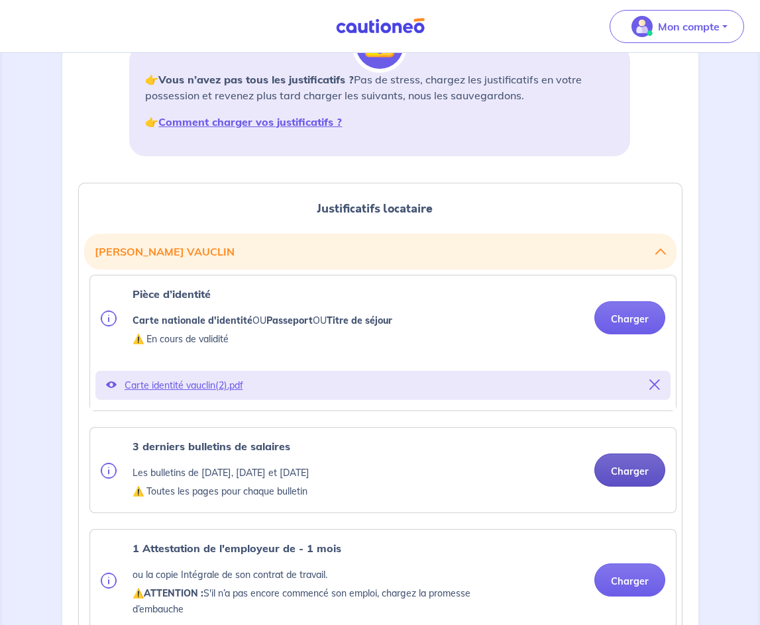
click at [621, 475] on button "Charger" at bounding box center [629, 470] width 71 height 33
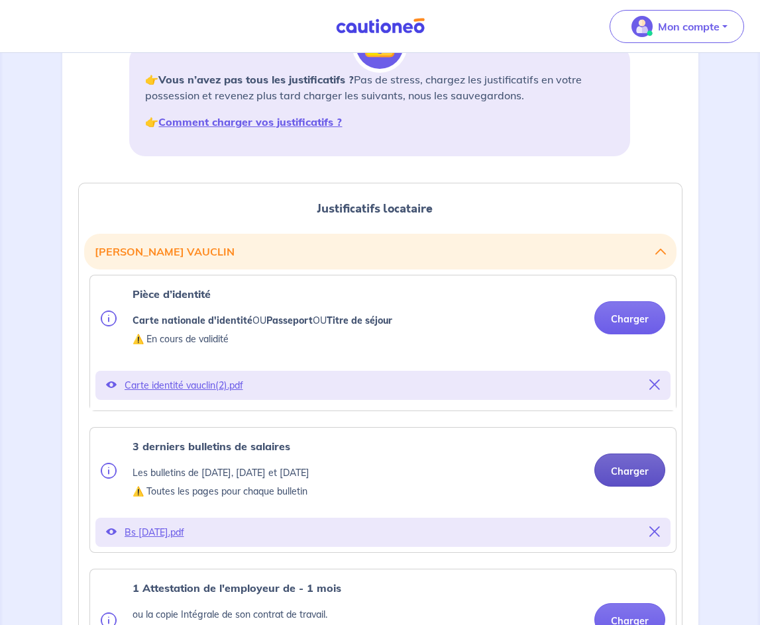
click at [644, 473] on button "Charger" at bounding box center [629, 470] width 71 height 33
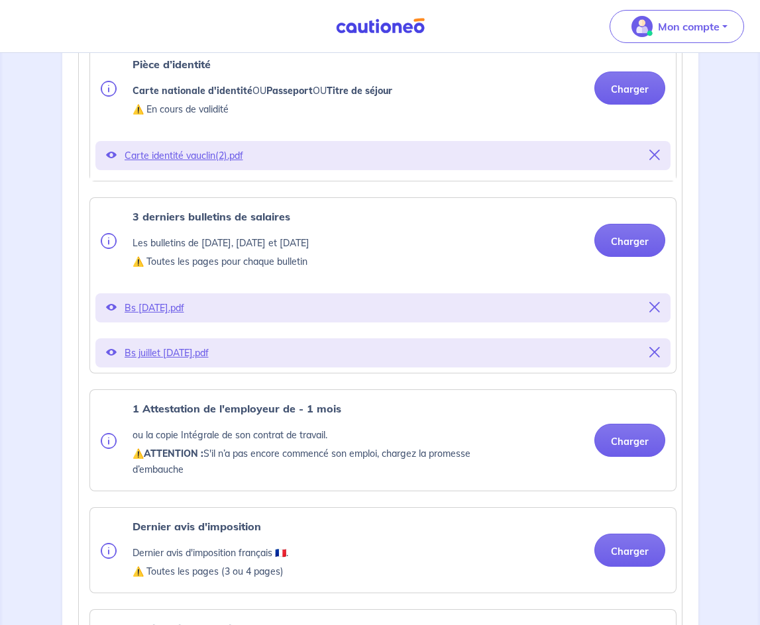
scroll to position [464, 0]
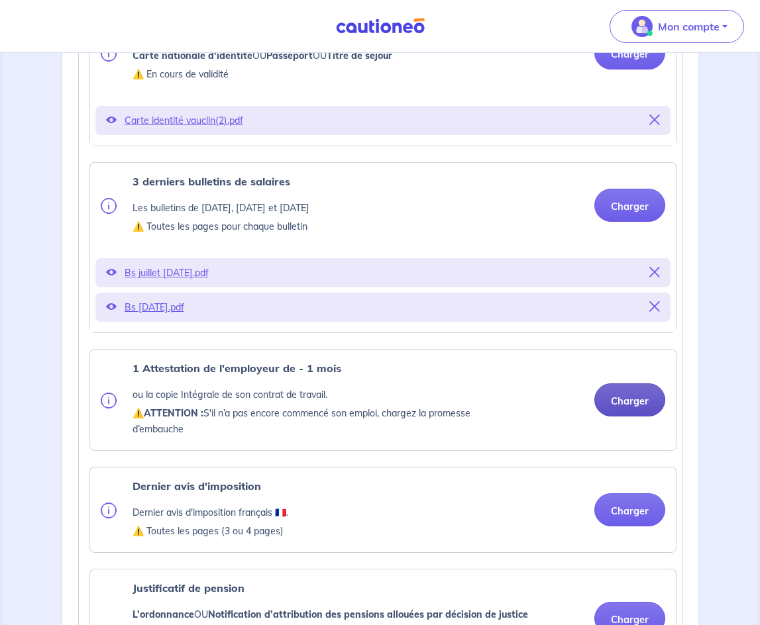
click at [638, 395] on button "Charger" at bounding box center [629, 399] width 71 height 33
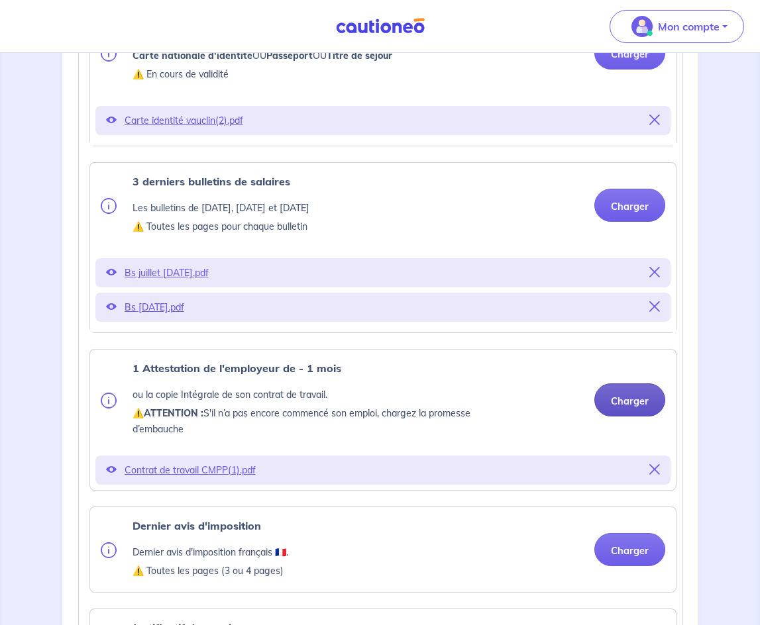
click at [619, 409] on button "Charger" at bounding box center [629, 399] width 71 height 33
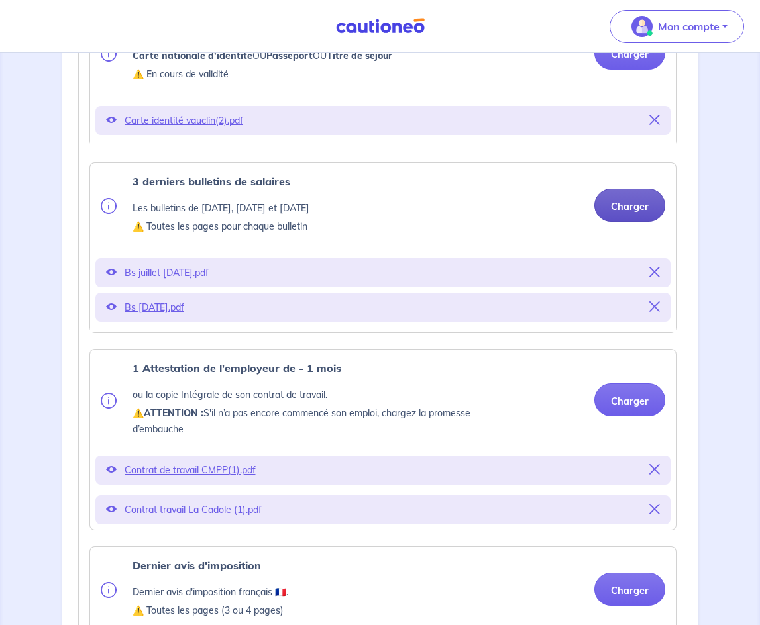
click at [625, 212] on button "Charger" at bounding box center [629, 205] width 71 height 33
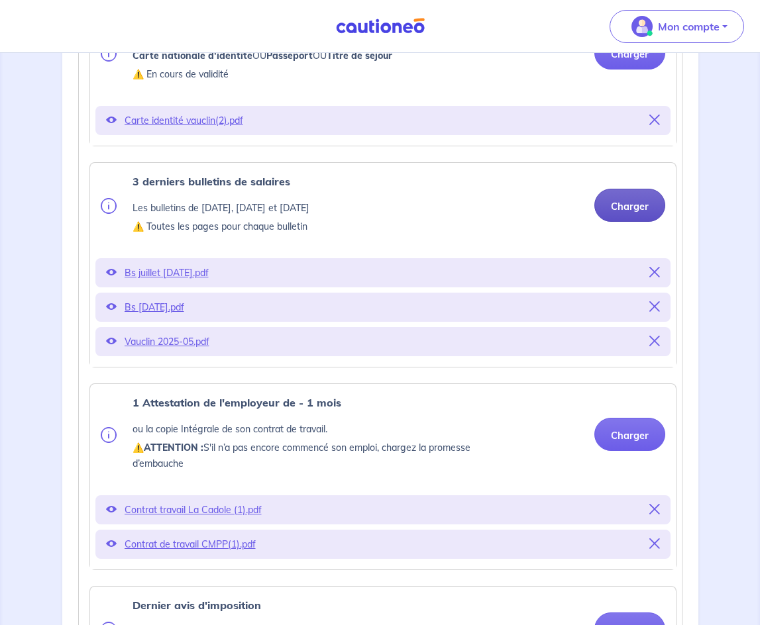
click at [627, 211] on button "Charger" at bounding box center [629, 205] width 71 height 33
click at [626, 201] on button "Charger" at bounding box center [629, 205] width 71 height 33
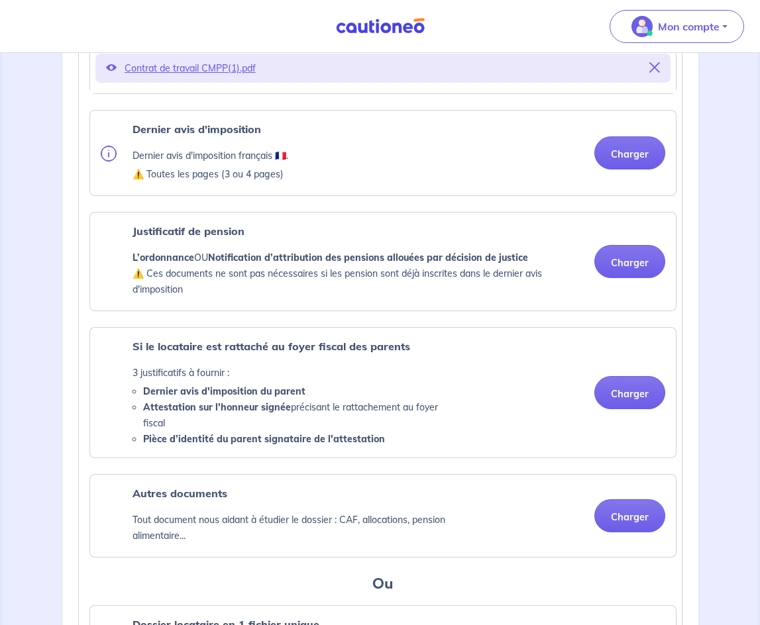
scroll to position [848, 0]
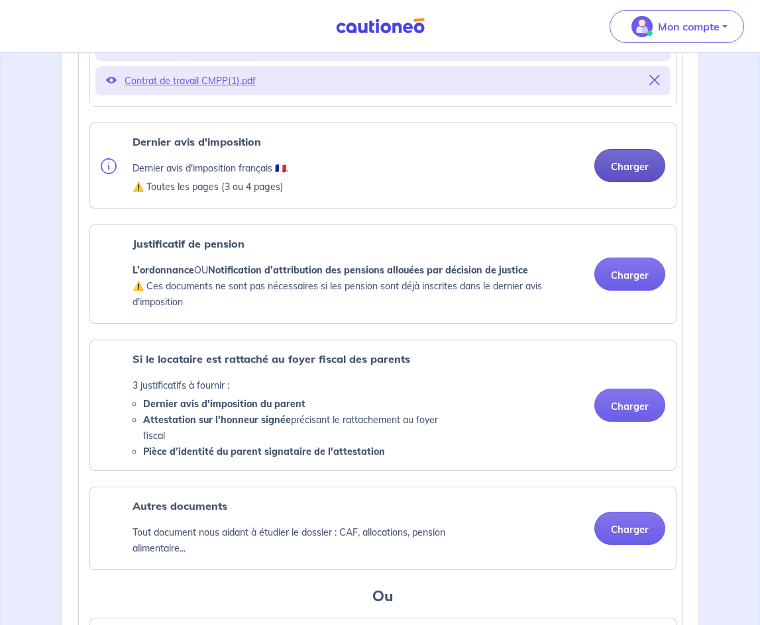
click at [624, 171] on button "Charger" at bounding box center [629, 165] width 71 height 33
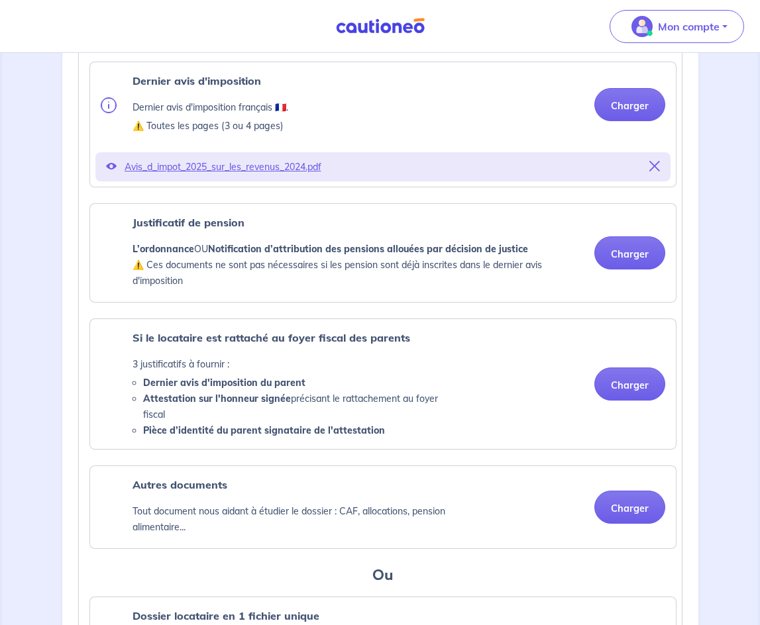
scroll to position [914, 0]
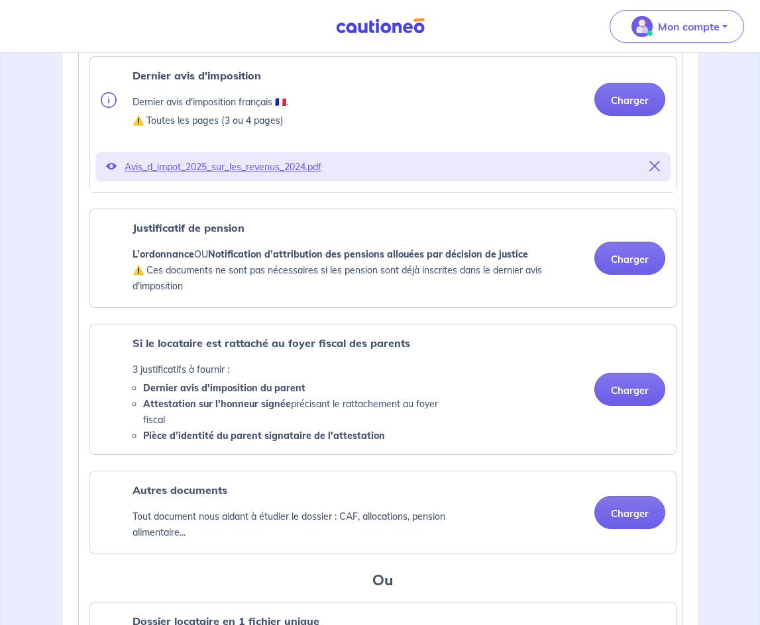
click at [274, 575] on h3 "Ou" at bounding box center [382, 580] width 587 height 21
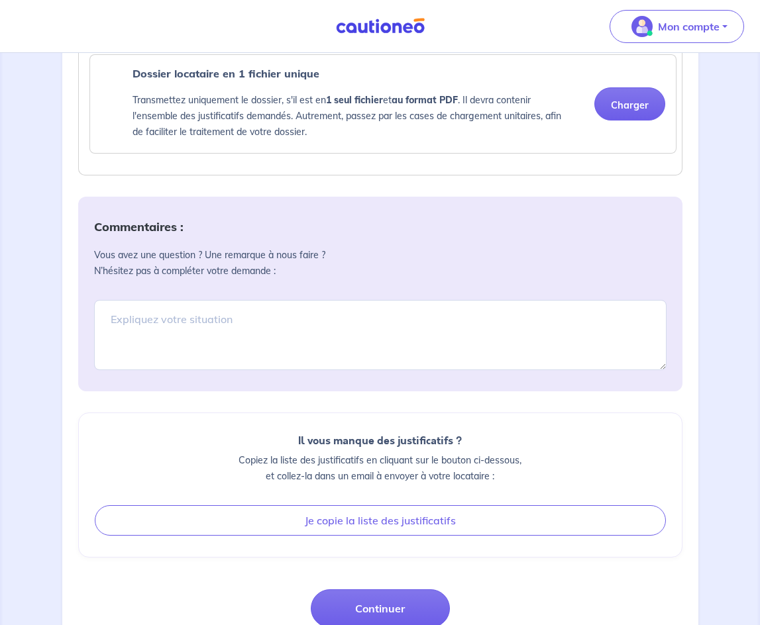
scroll to position [1510, 0]
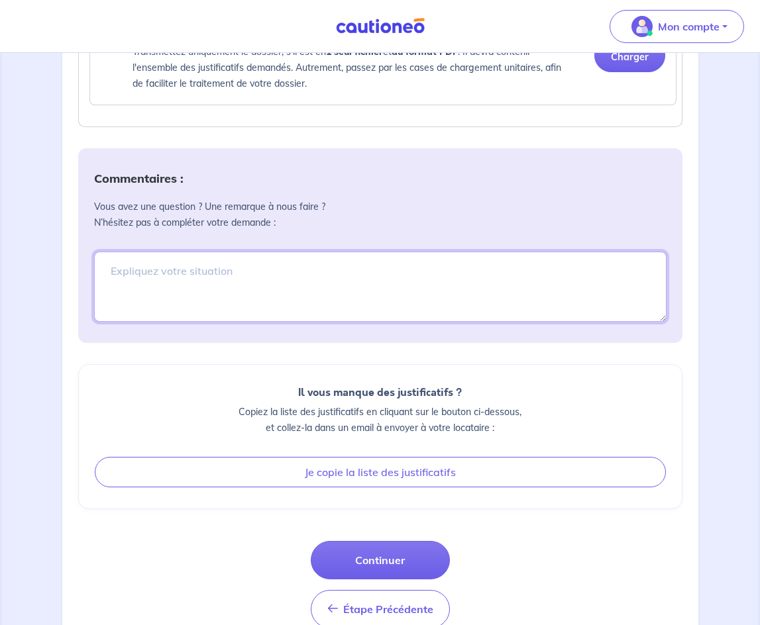
click at [260, 283] on textarea at bounding box center [380, 287] width 572 height 70
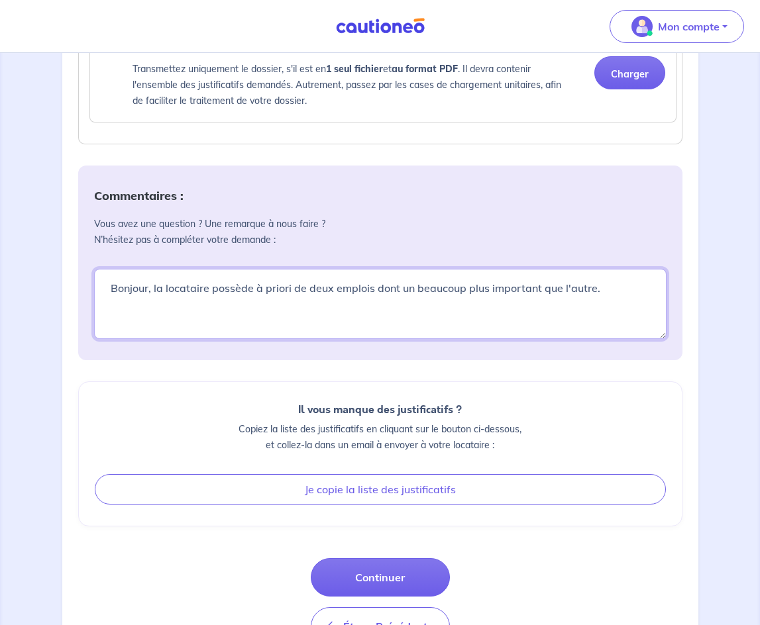
scroll to position [1280, 0]
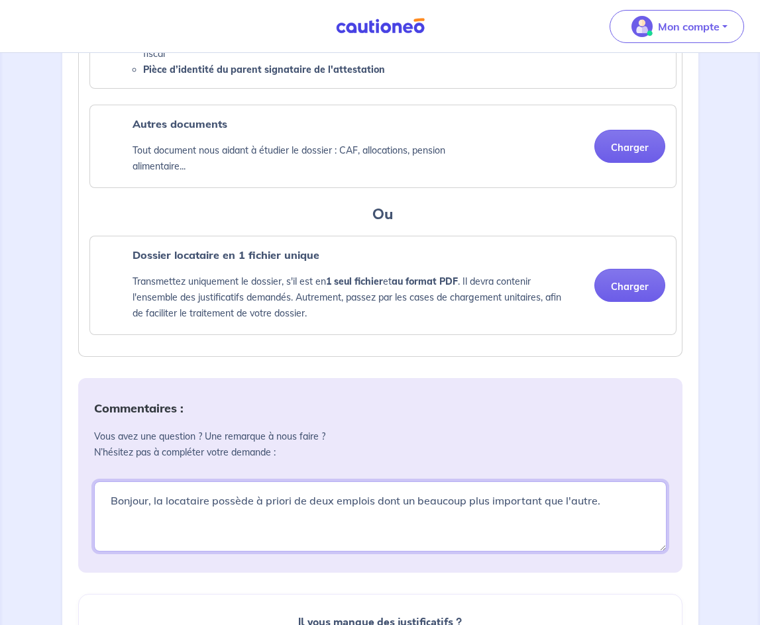
type textarea "Bonjour, la locataire possède à priori de deux emplois dont un beaucoup plus im…"
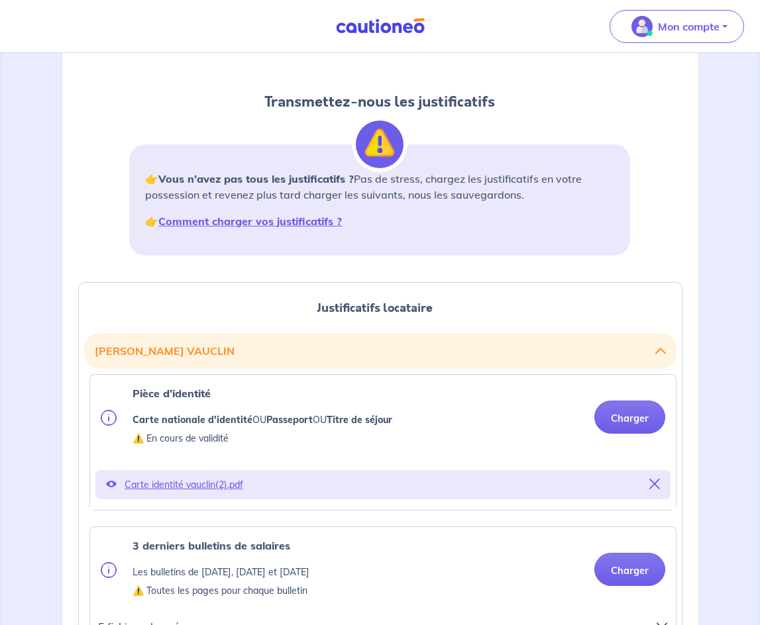
scroll to position [22, 0]
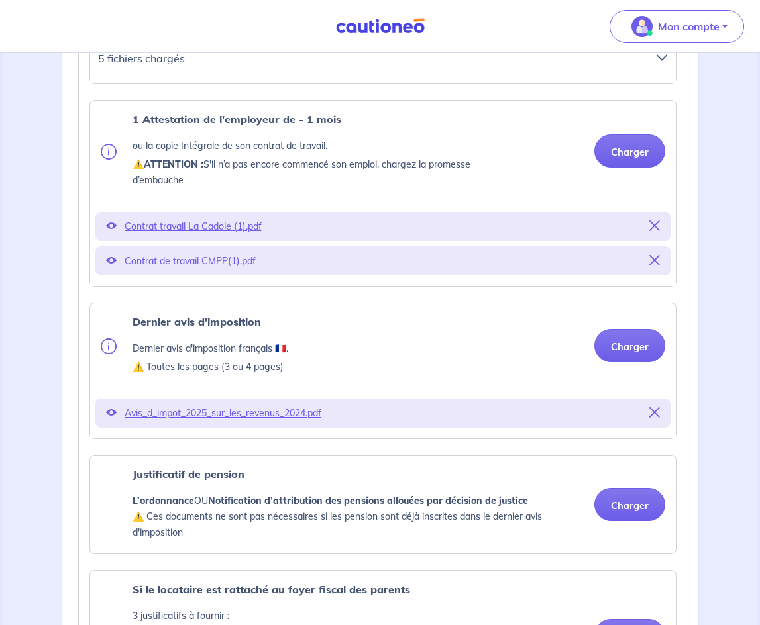
scroll to position [684, 0]
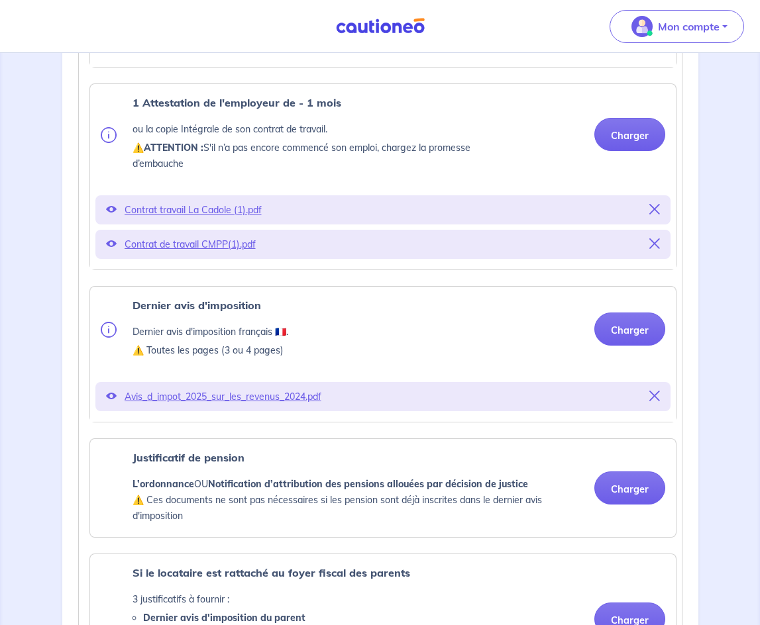
click at [75, 477] on div "Justificatifs locataire [PERSON_NAME] d’identité Carte nationale d'identité OU …" at bounding box center [380, 567] width 620 height 1773
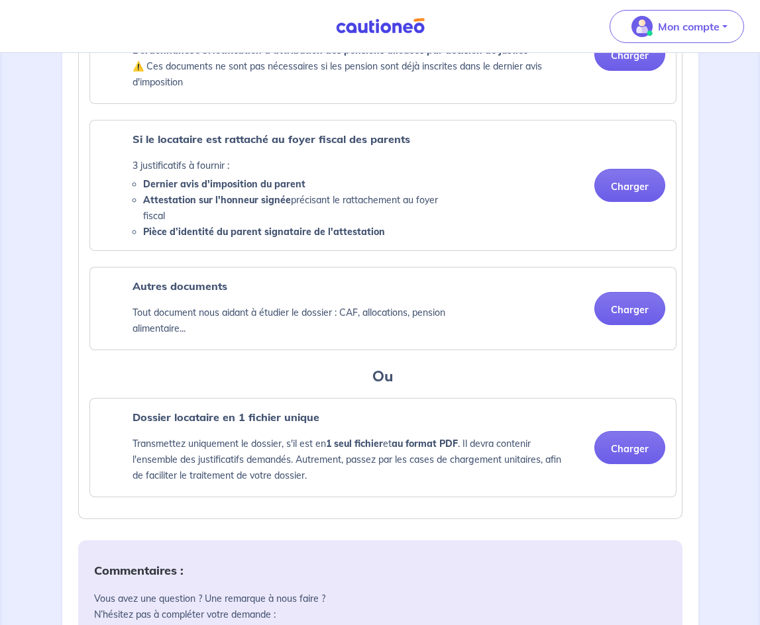
scroll to position [1015, 0]
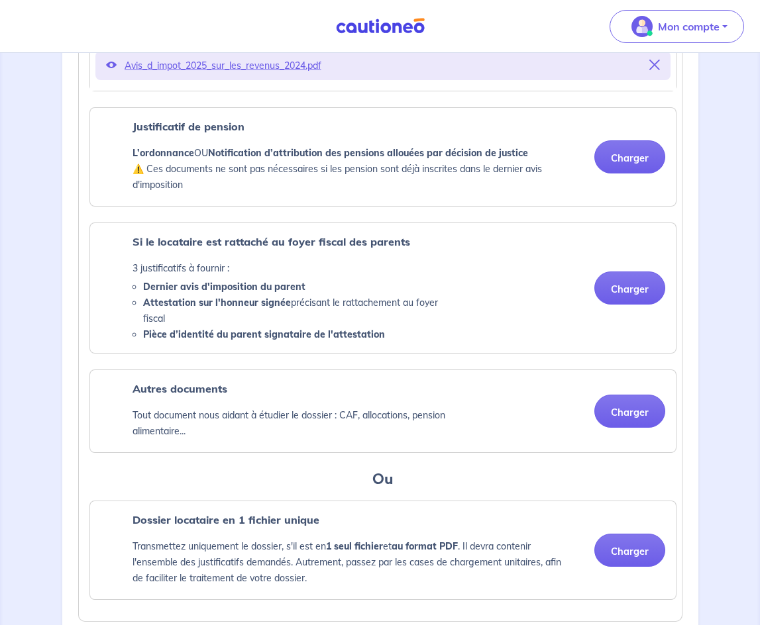
click at [550, 450] on div "Autres documents Tout document nous aidant à étudier le dossier : CAF, allocati…" at bounding box center [382, 411] width 585 height 82
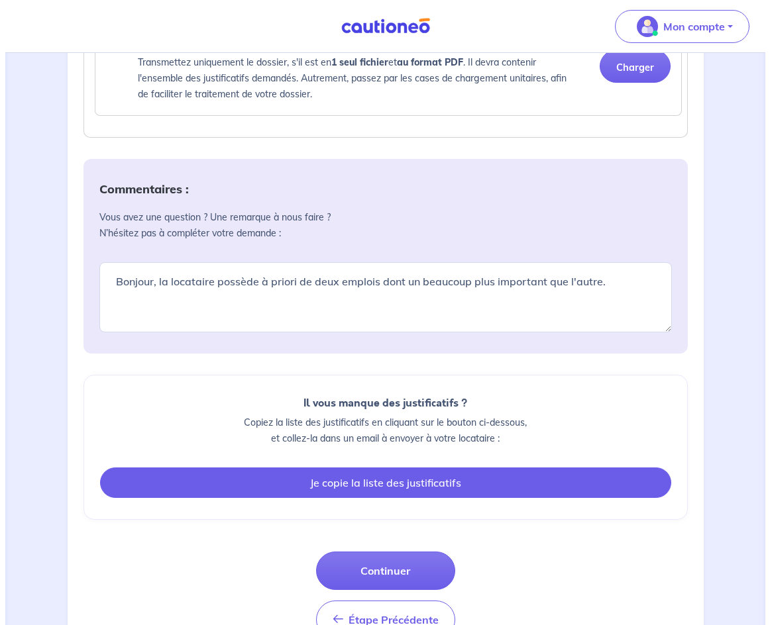
scroll to position [1545, 0]
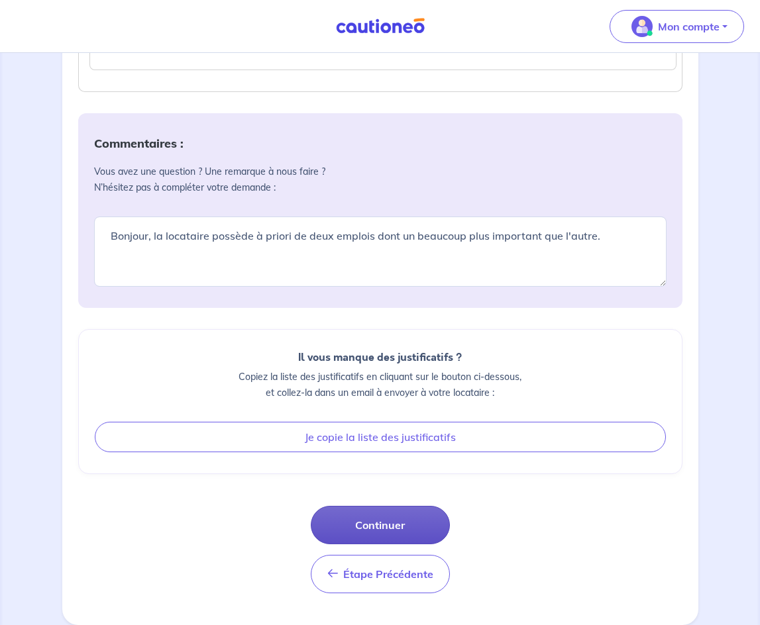
click at [398, 528] on button "Continuer" at bounding box center [380, 525] width 139 height 38
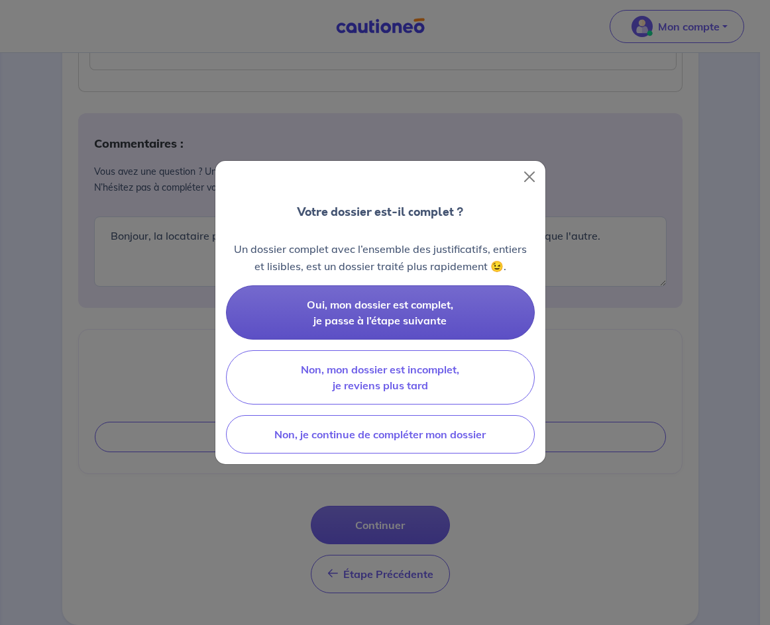
click at [372, 314] on span "Oui, mon dossier est complet, je passe à l’étape suivante" at bounding box center [380, 312] width 146 height 29
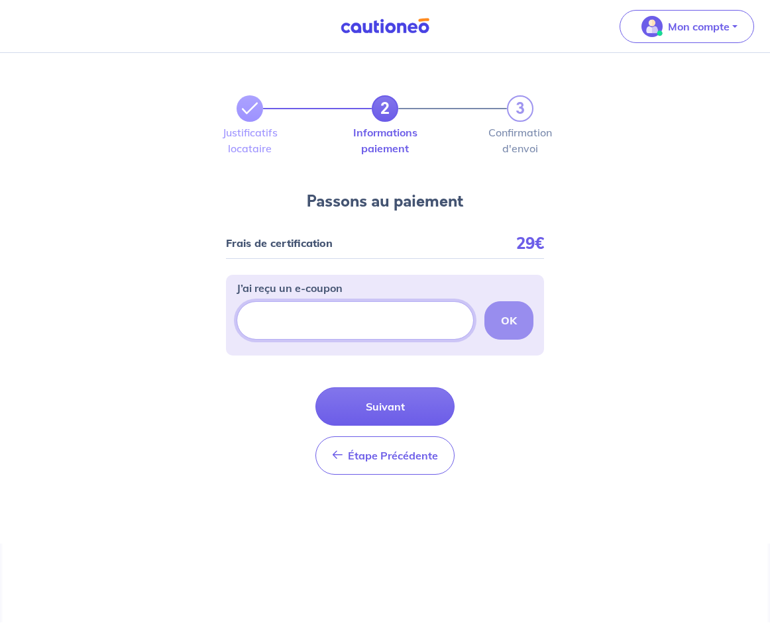
click at [400, 324] on input "J’ai reçu un e-coupon" at bounding box center [354, 320] width 237 height 38
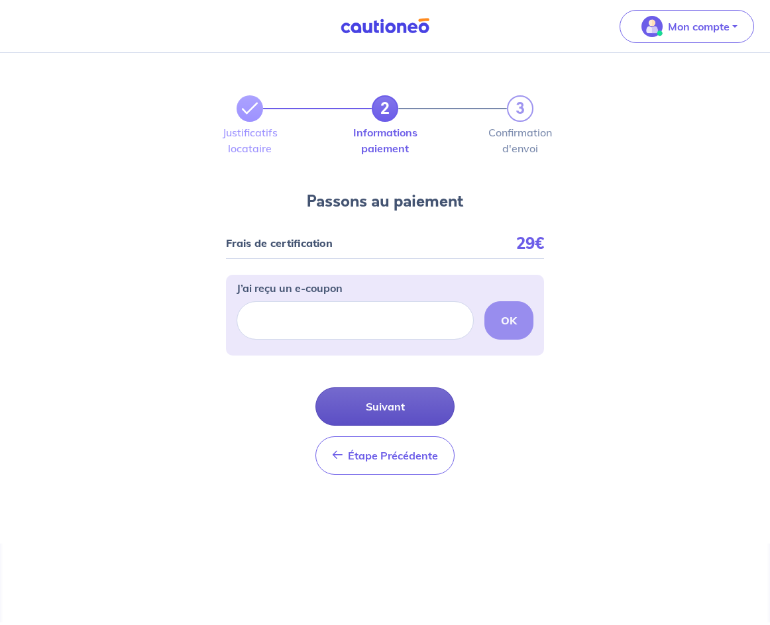
click at [385, 403] on button "Suivant" at bounding box center [384, 406] width 139 height 38
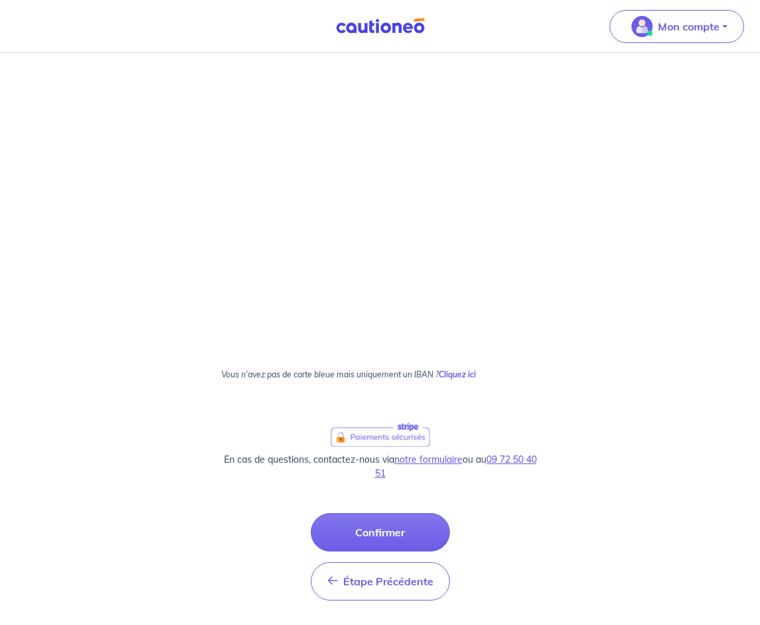
scroll to position [277, 0]
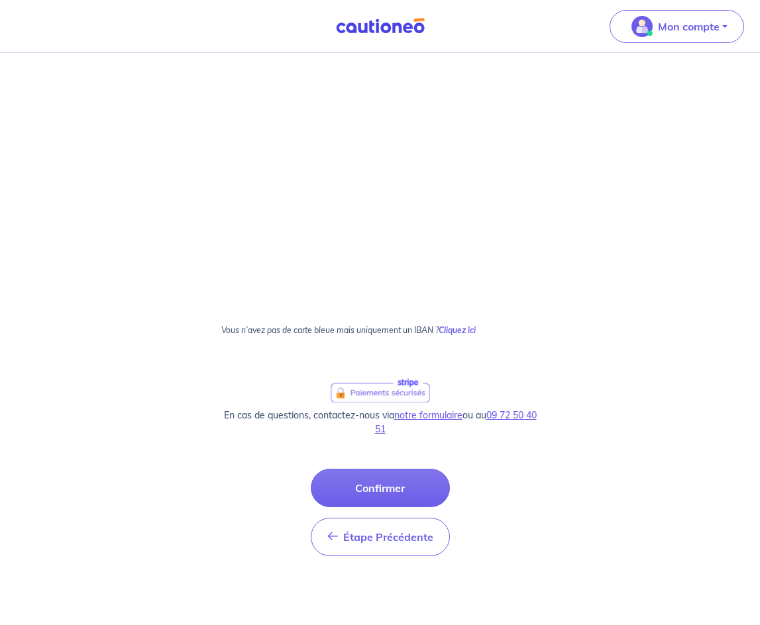
click at [246, 328] on p "Vous n’avez pas de carte bleue mais uniquement un IBAN ? Cliquez ici" at bounding box center [380, 336] width 318 height 20
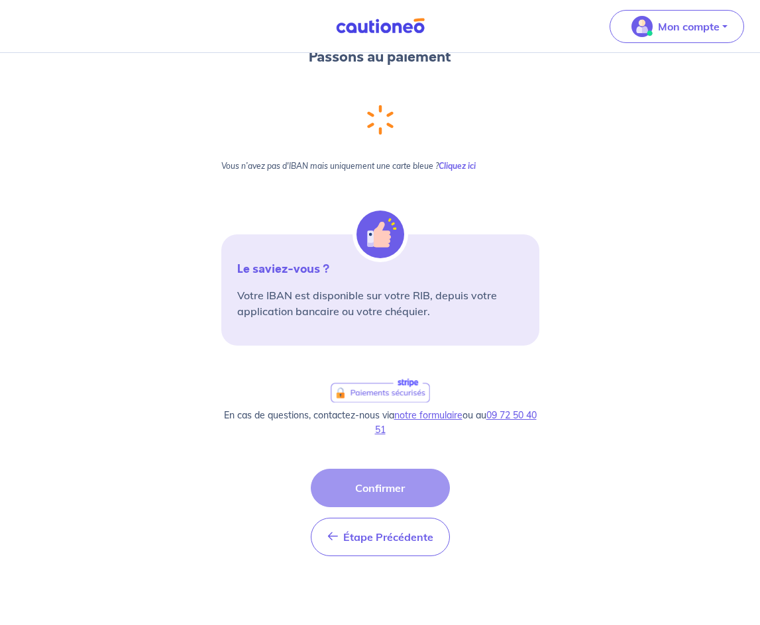
scroll to position [0, 0]
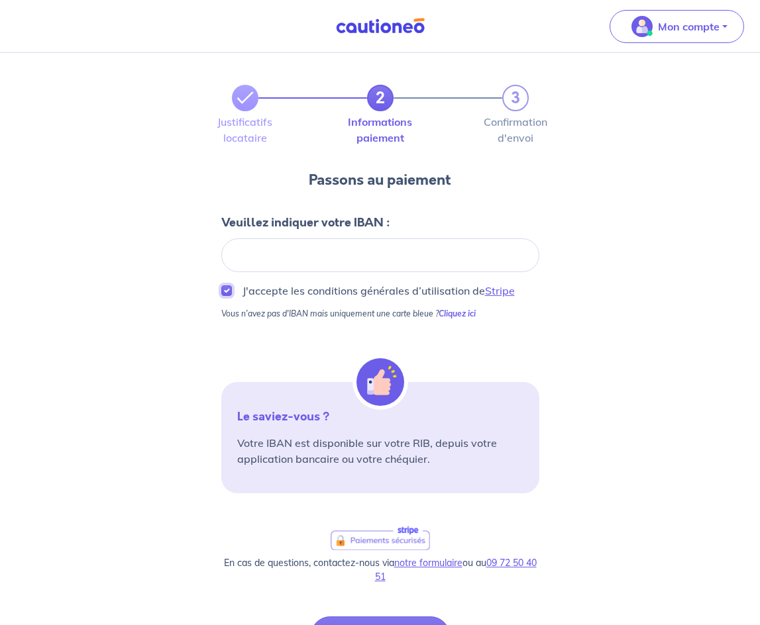
click at [231, 288] on input "J'accepte les conditions générales d’utilisation de Stripe" at bounding box center [226, 290] width 11 height 11
checkbox input "true"
click at [313, 262] on div at bounding box center [380, 255] width 318 height 34
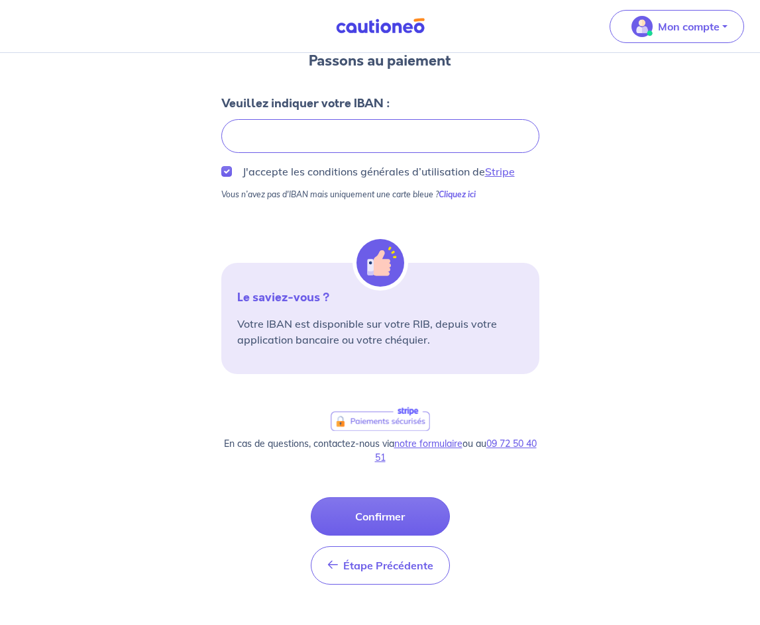
scroll to position [148, 0]
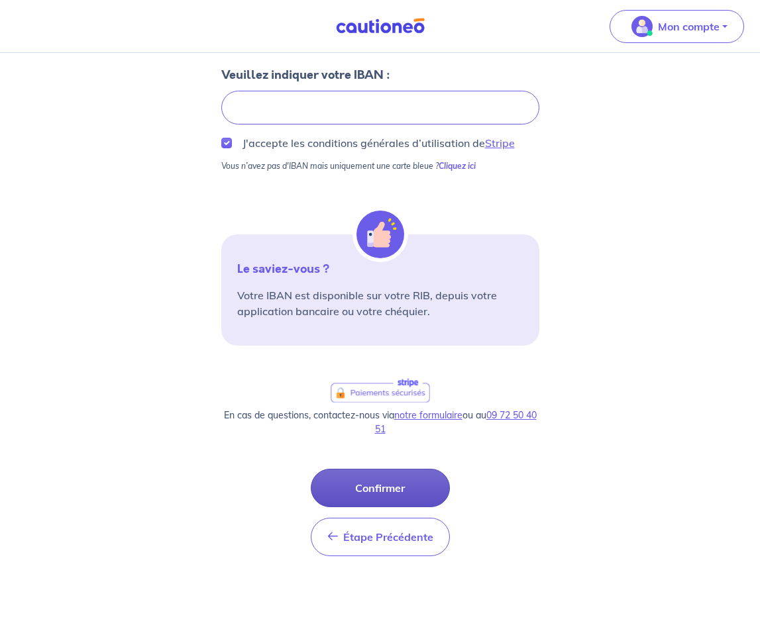
click at [395, 489] on button "Confirmer" at bounding box center [380, 488] width 139 height 38
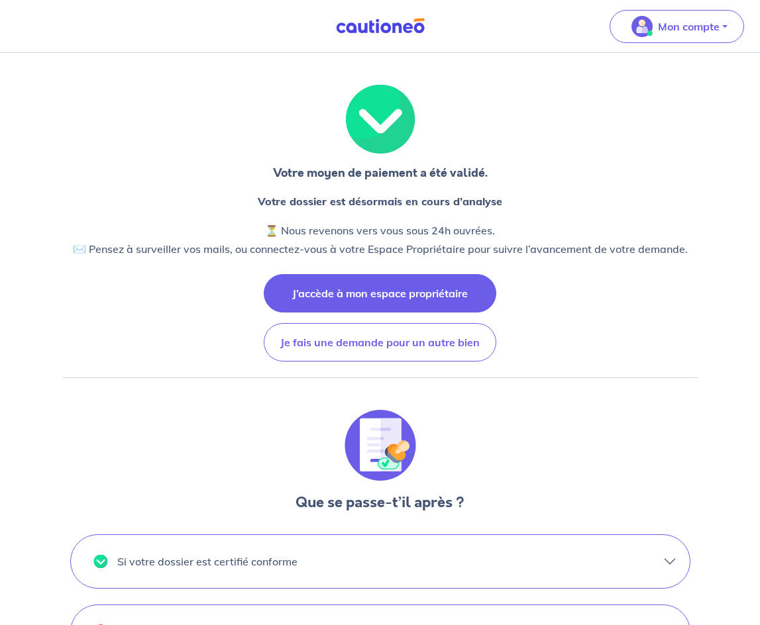
click at [352, 303] on button "J’accède à mon espace propriétaire" at bounding box center [380, 293] width 232 height 38
